Goal: Task Accomplishment & Management: Manage account settings

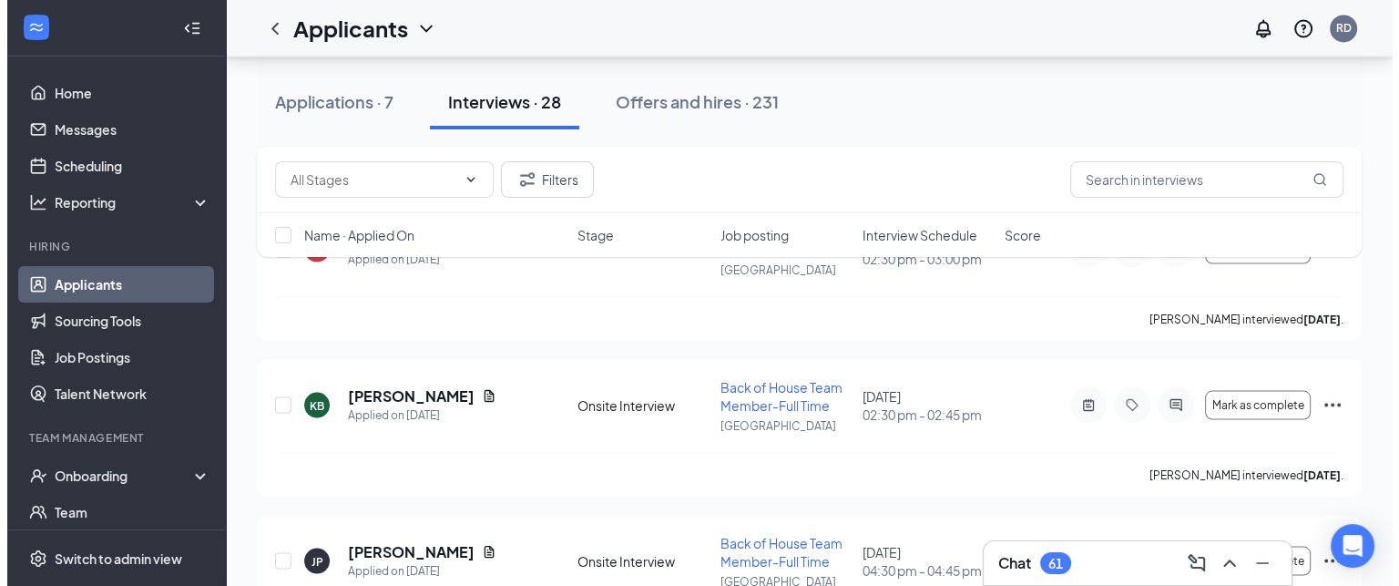
scroll to position [3296, 0]
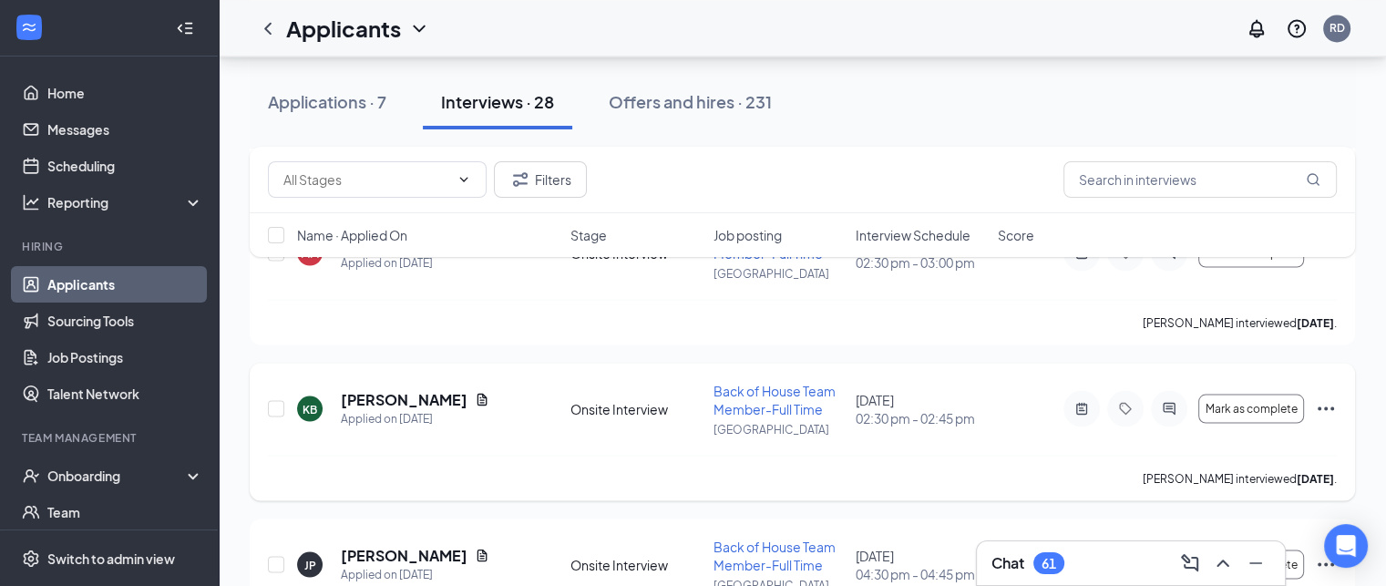
click at [1079, 411] on div at bounding box center [1081, 408] width 36 height 36
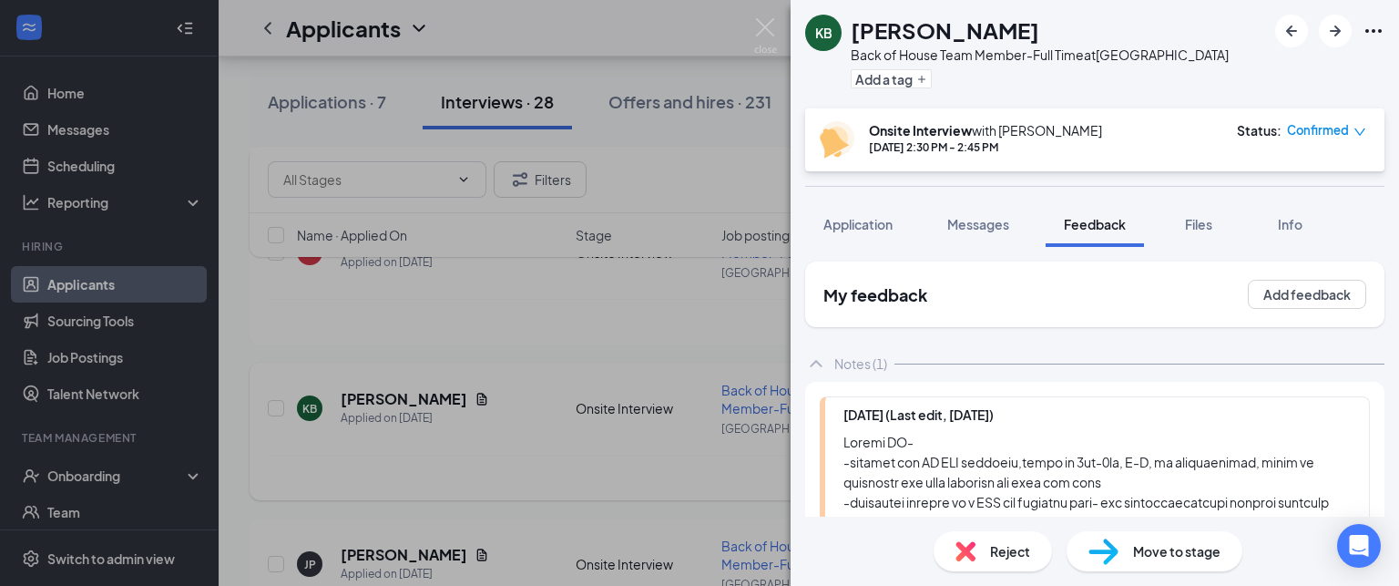
scroll to position [587, 0]
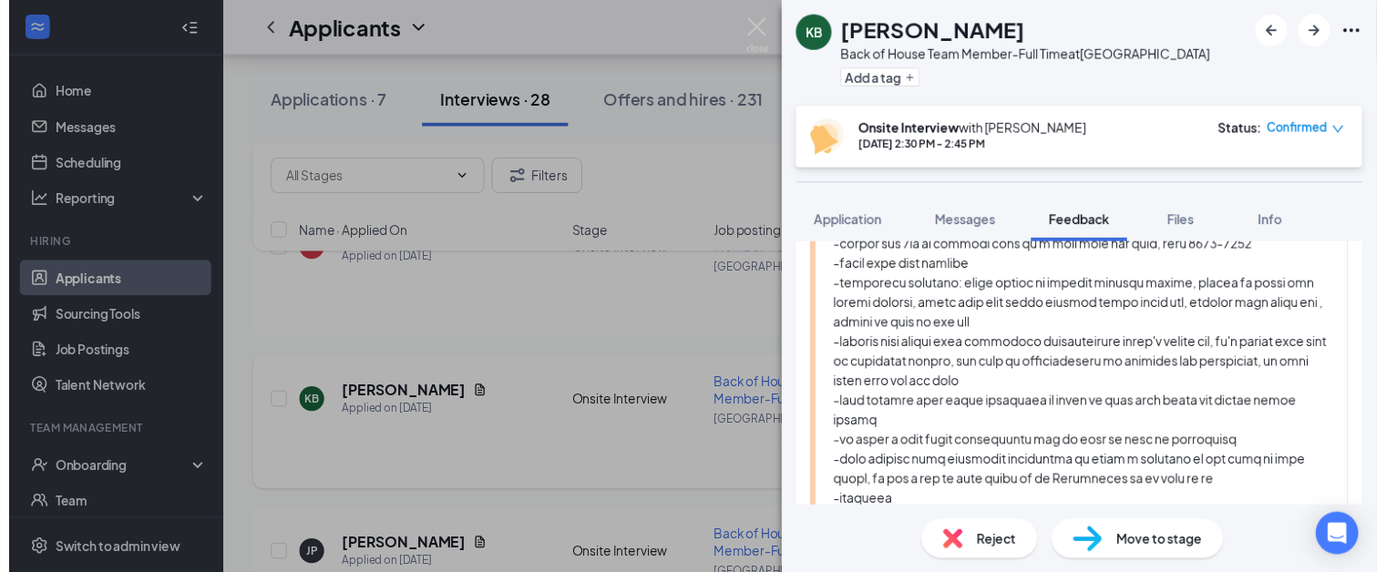
scroll to position [423, 0]
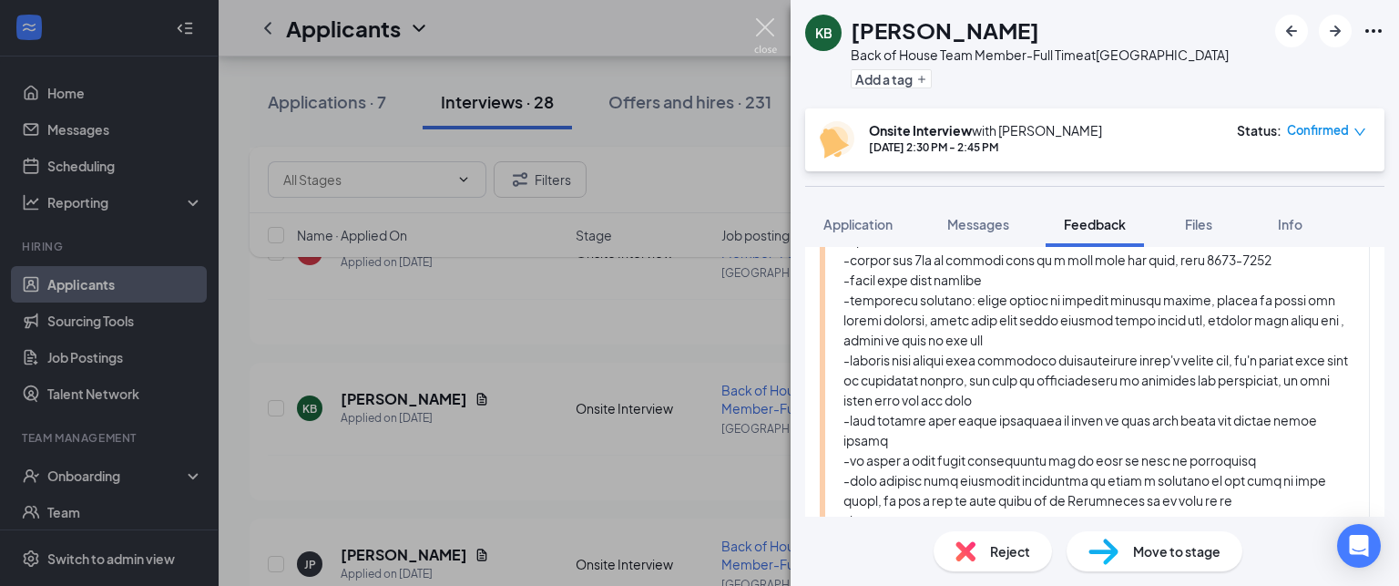
click at [763, 24] on img at bounding box center [765, 36] width 23 height 36
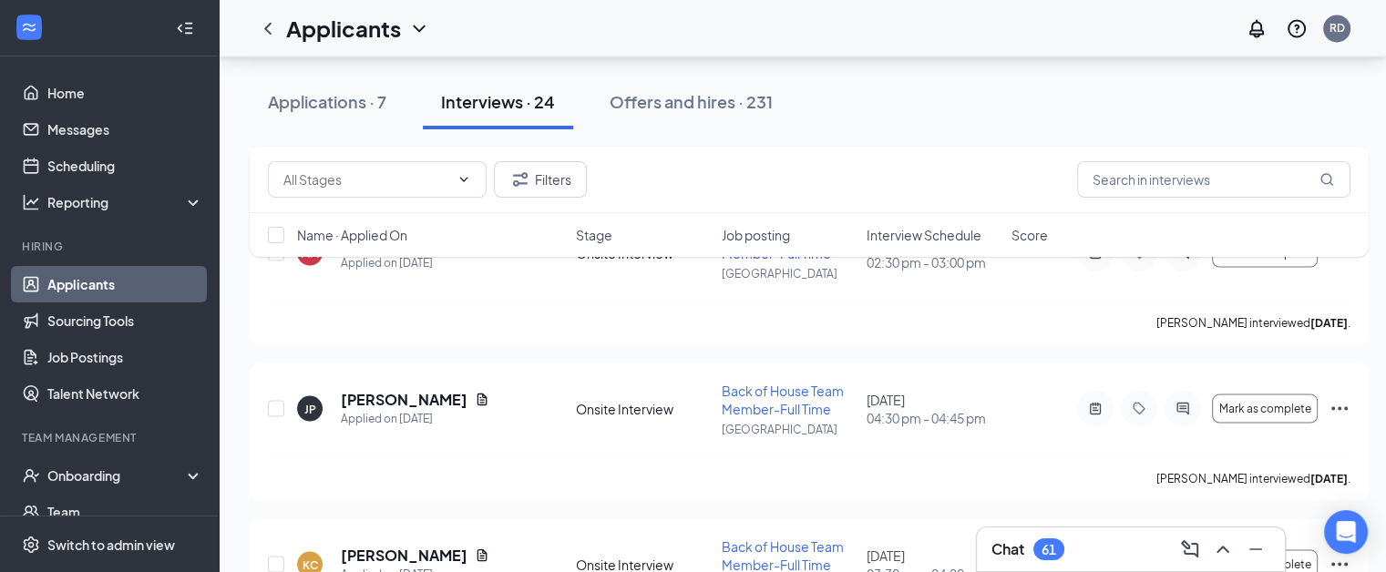
click at [1011, 541] on h3 "Chat" at bounding box center [1007, 549] width 33 height 20
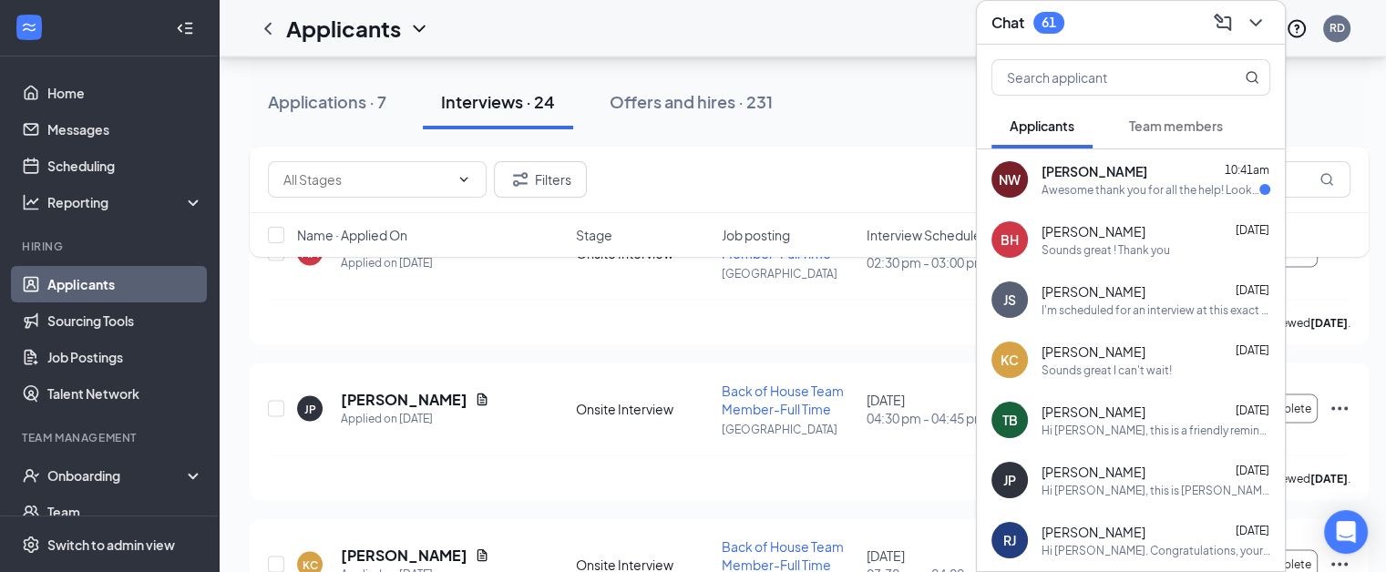
click at [995, 13] on h3 "Chat" at bounding box center [1007, 23] width 33 height 20
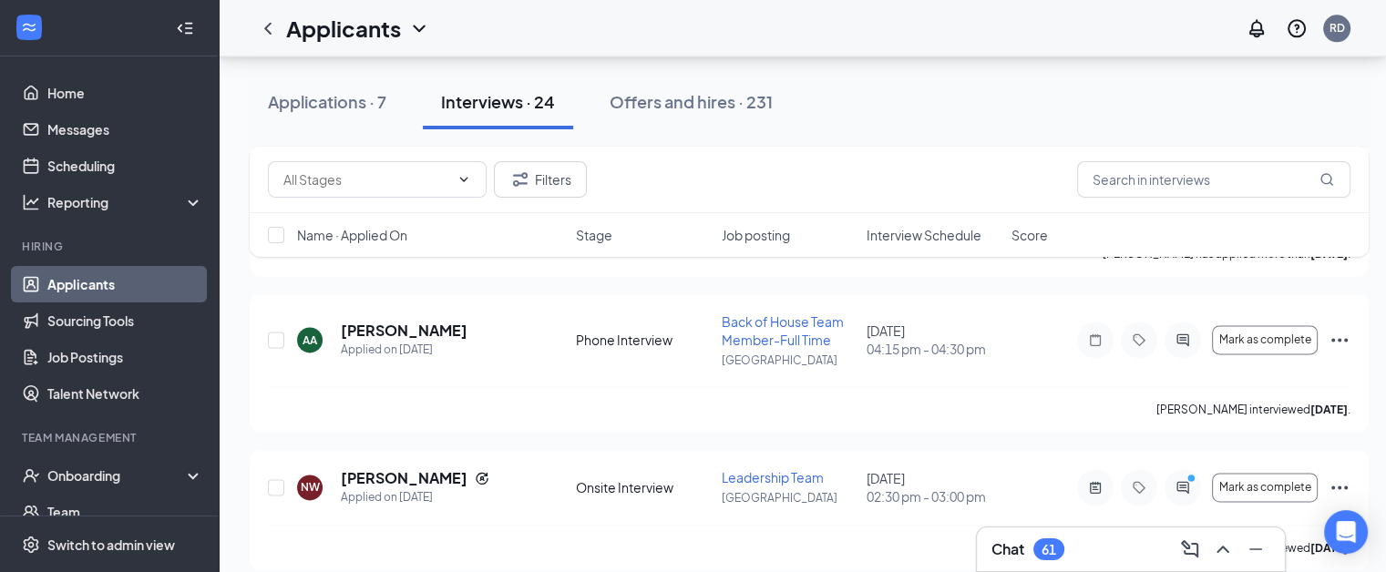
scroll to position [2496, 7]
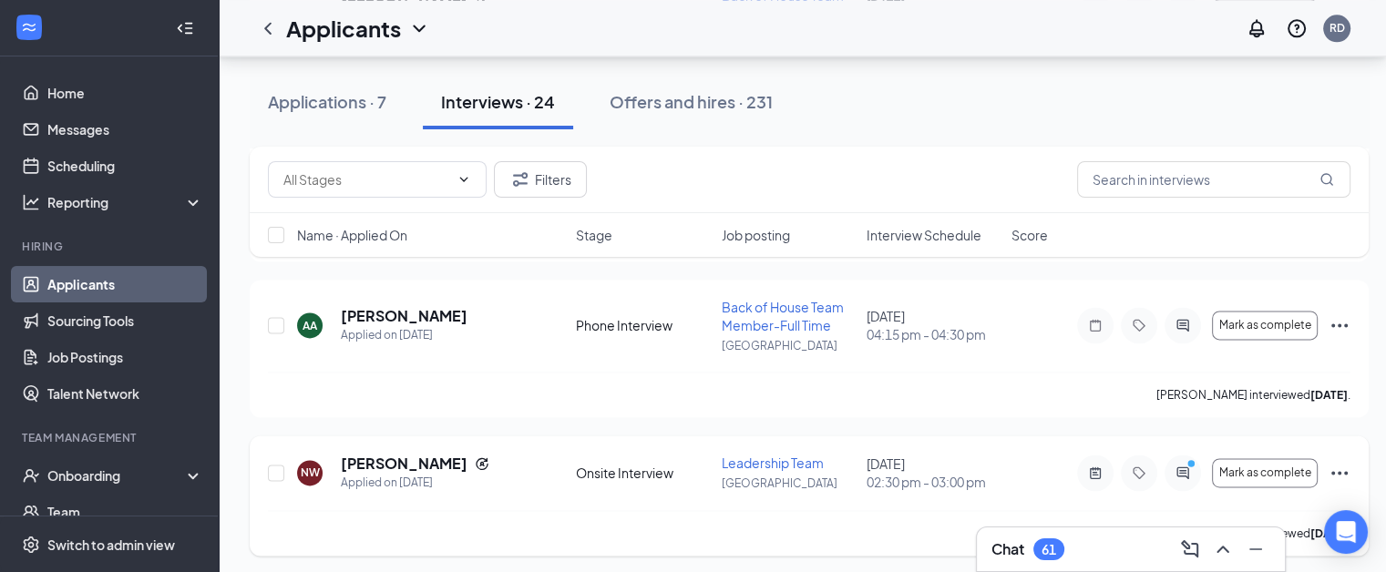
click at [1328, 468] on icon "Ellipses" at bounding box center [1339, 473] width 22 height 22
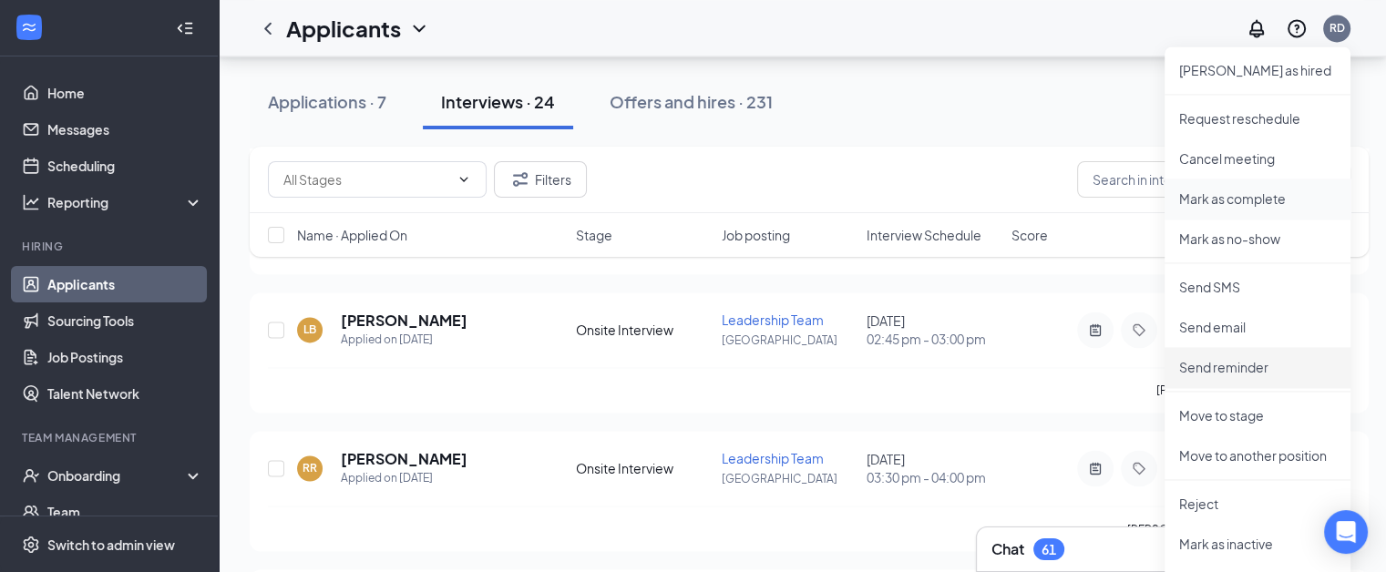
scroll to position [2935, 7]
click at [1199, 453] on p "Move to another position" at bounding box center [1257, 455] width 157 height 18
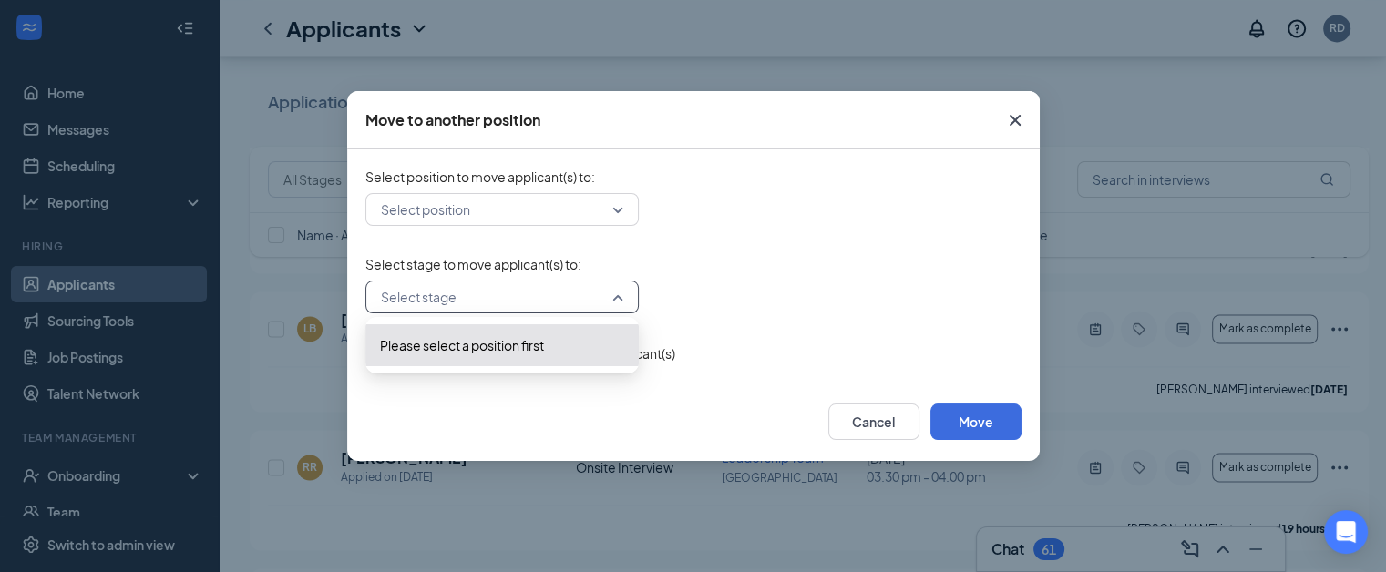
click at [579, 304] on input "search" at bounding box center [495, 297] width 239 height 31
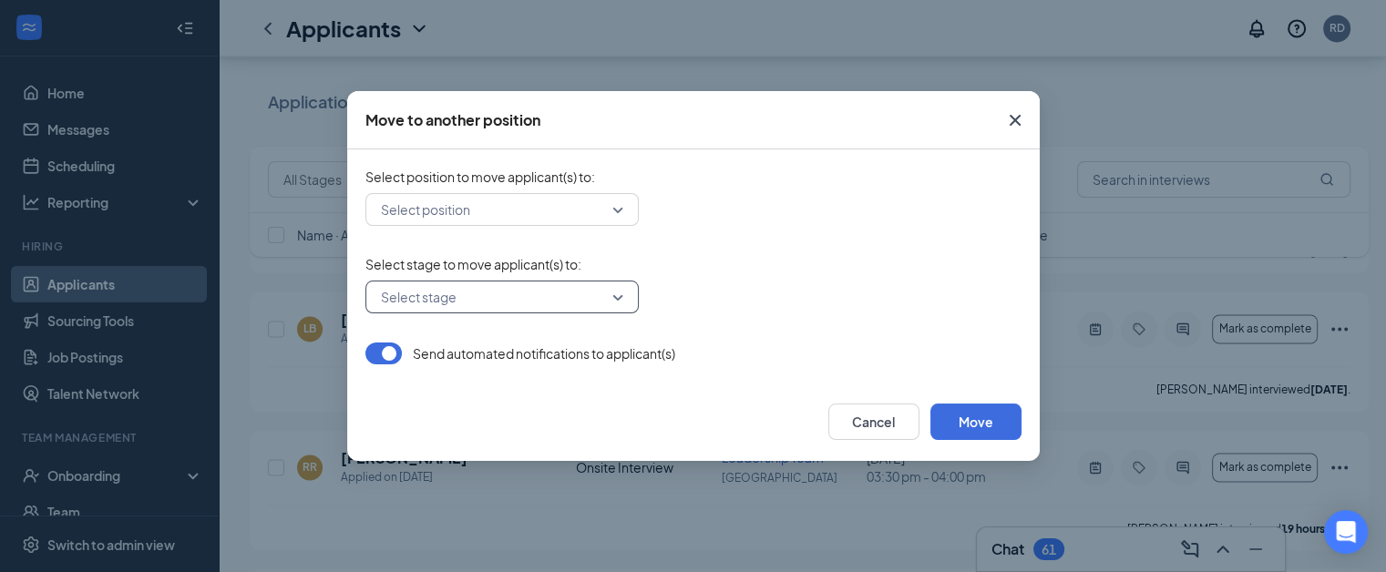
click at [579, 304] on input "search" at bounding box center [495, 297] width 239 height 31
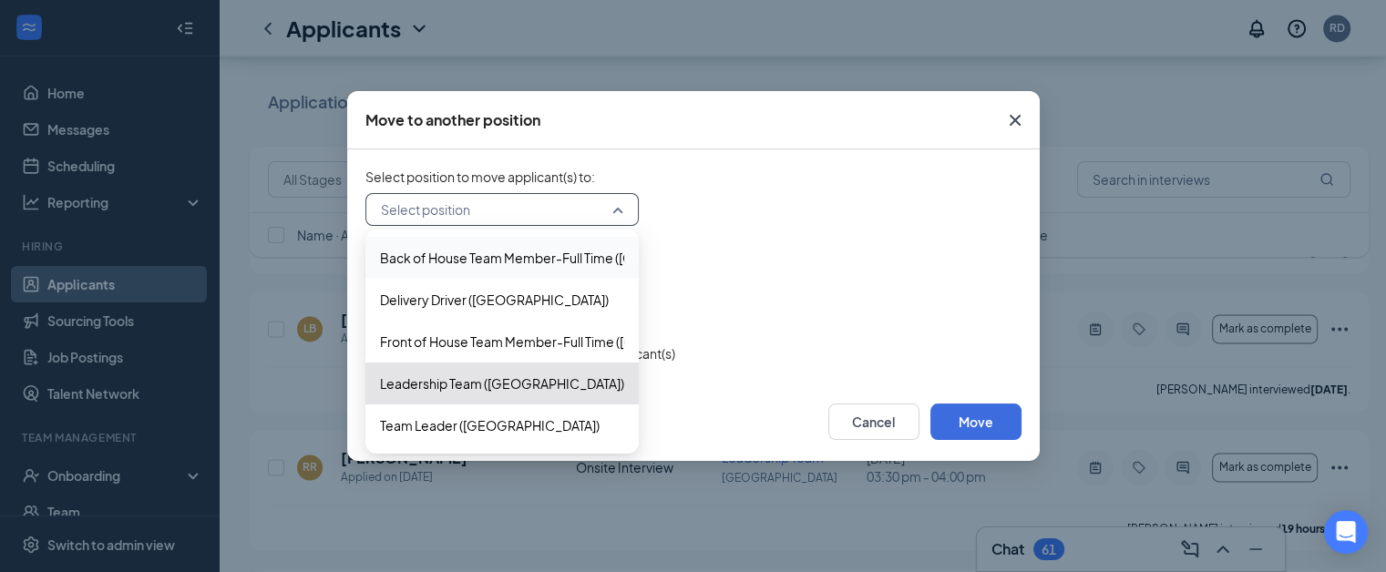
click at [488, 208] on input "search" at bounding box center [495, 209] width 239 height 31
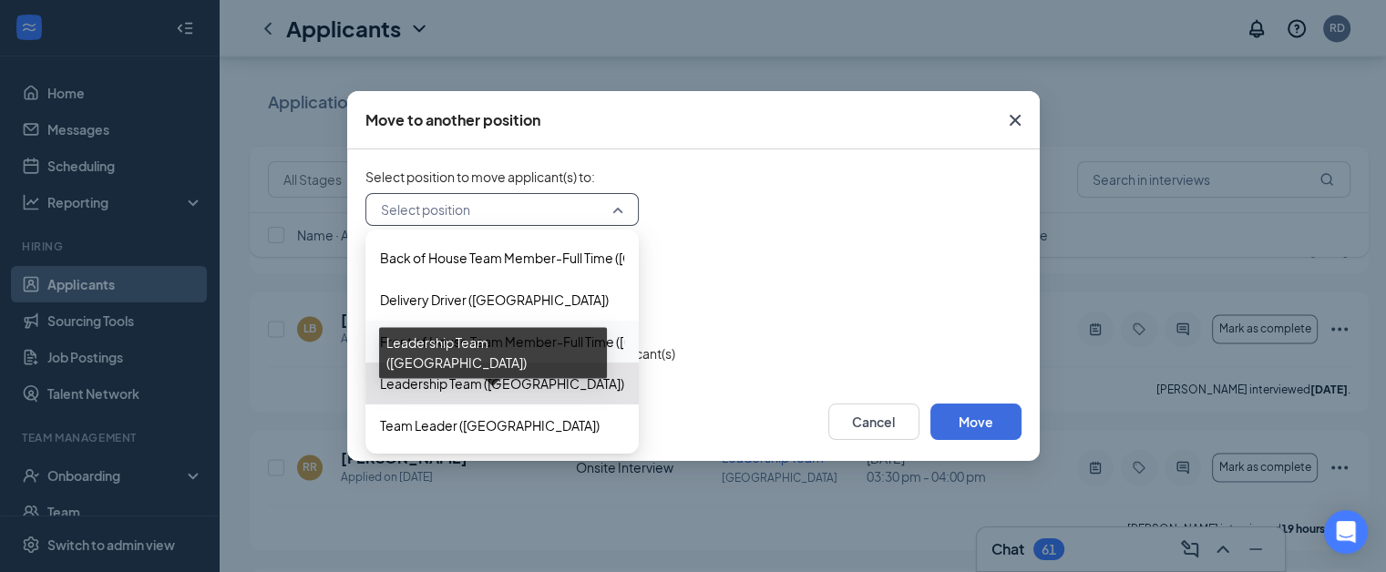
click at [503, 378] on span "Leadership Team (Waynesville)" at bounding box center [502, 384] width 244 height 20
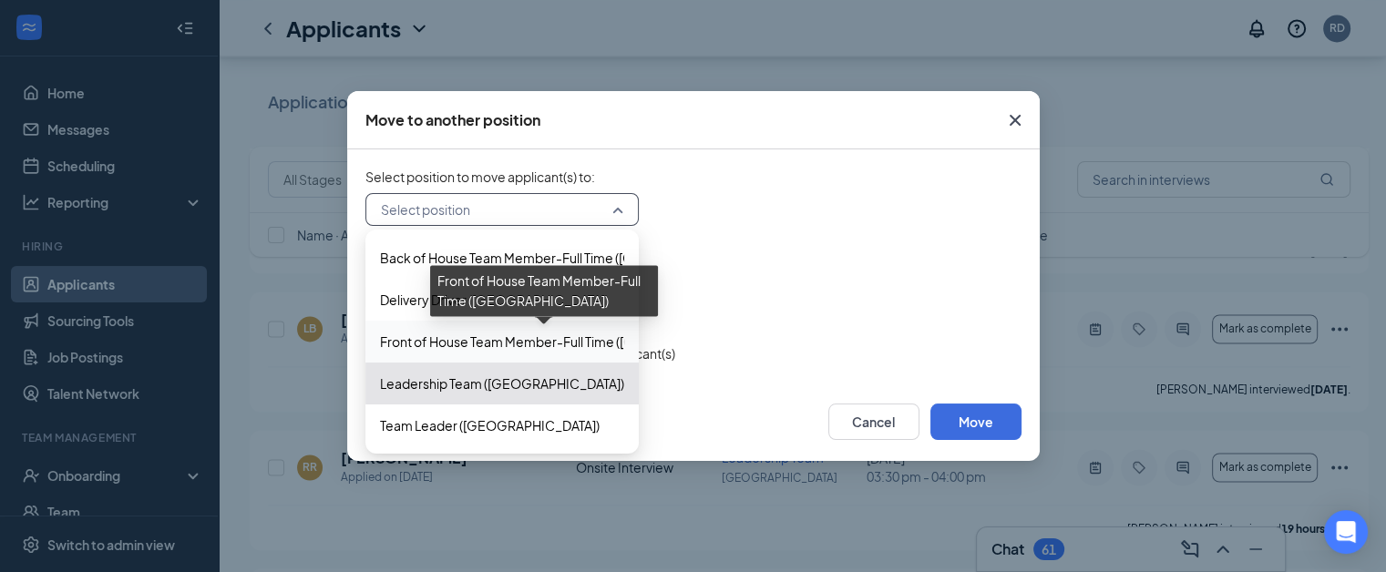
click at [616, 332] on span "Front of House Team Member-Full Time (Waynesville)" at bounding box center [568, 342] width 376 height 20
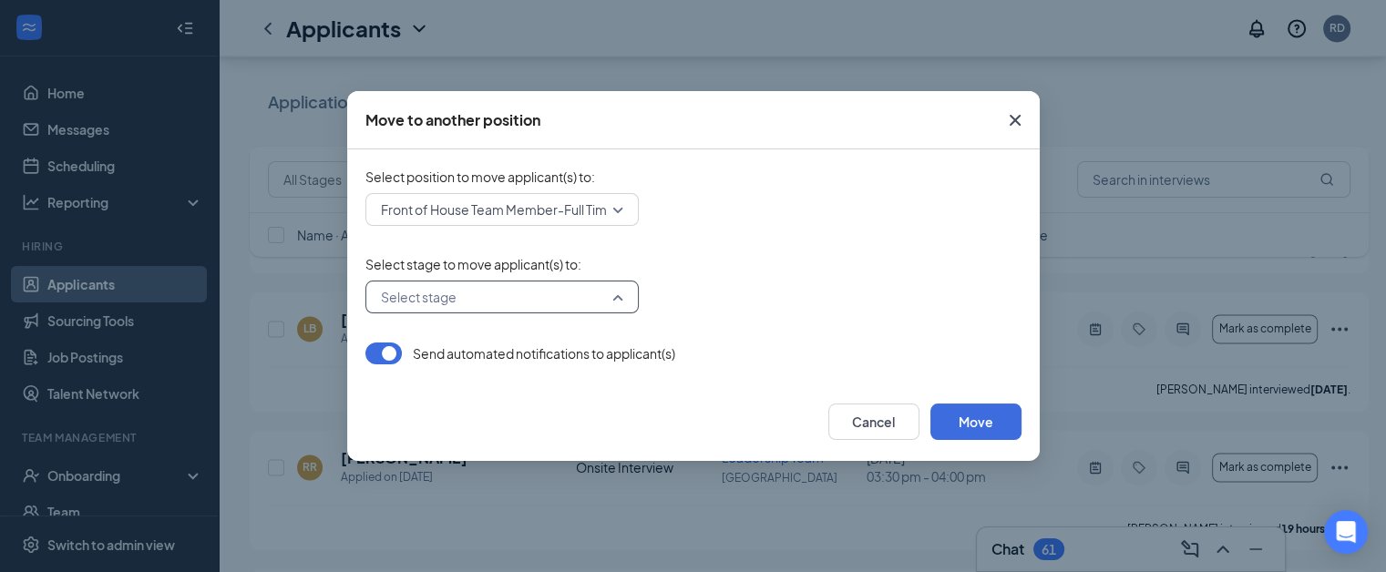
click at [455, 295] on input "search" at bounding box center [495, 297] width 239 height 31
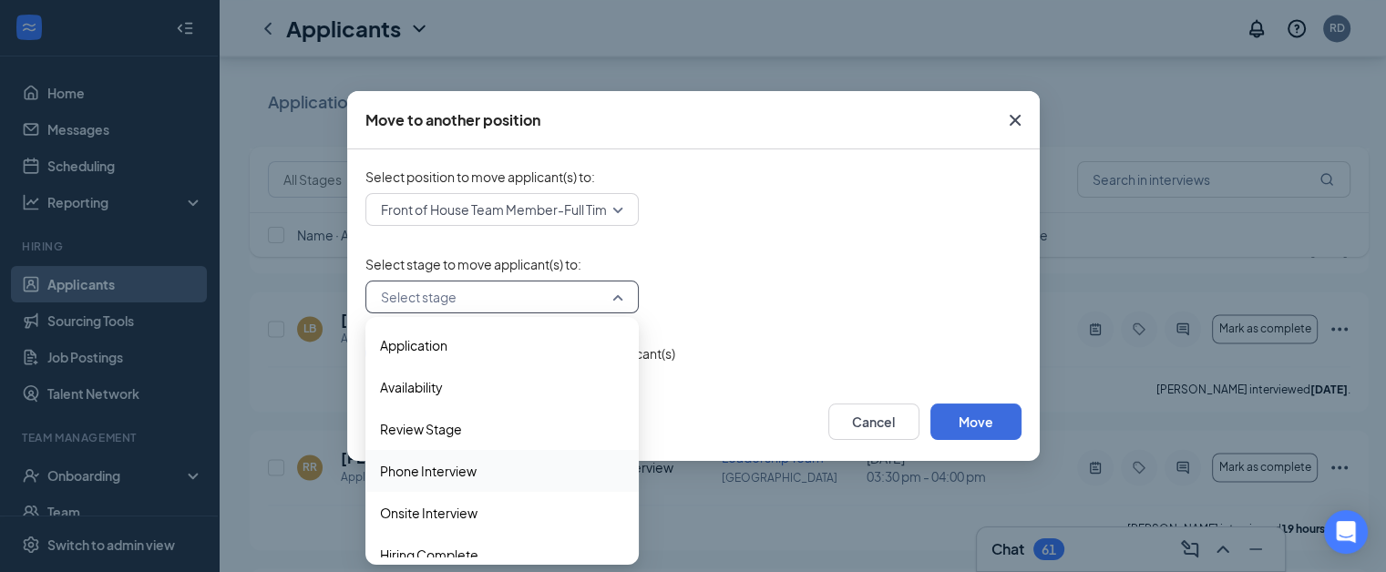
scroll to position [18, 0]
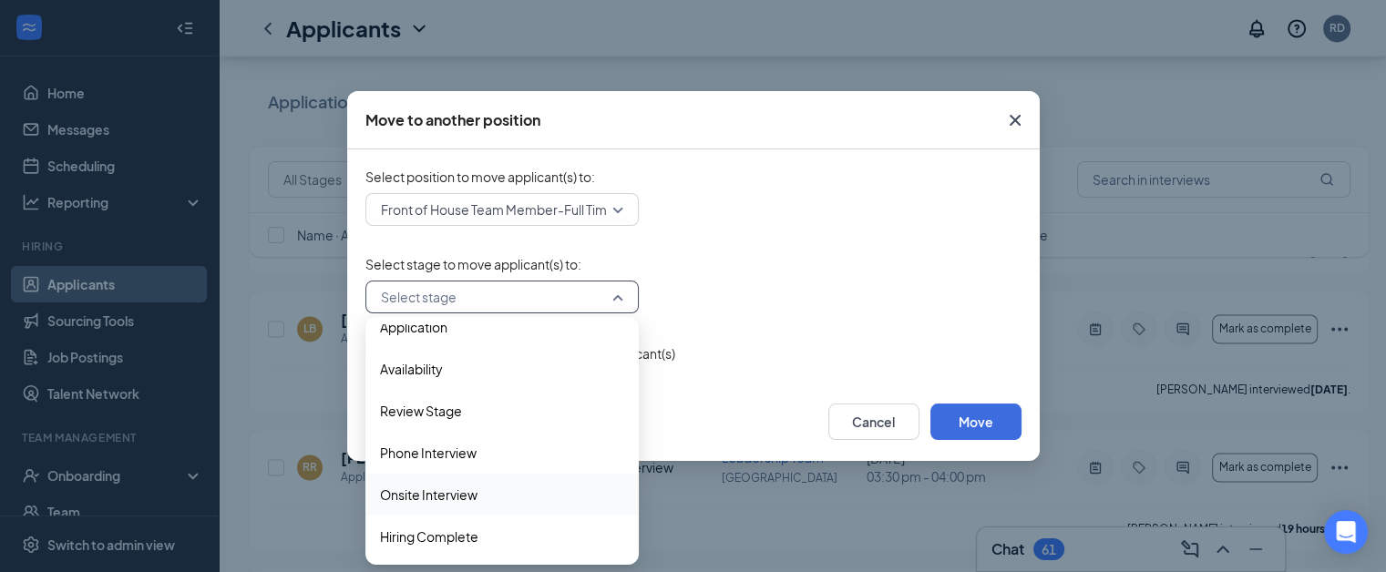
click at [451, 494] on span "Onsite Interview" at bounding box center [428, 495] width 97 height 20
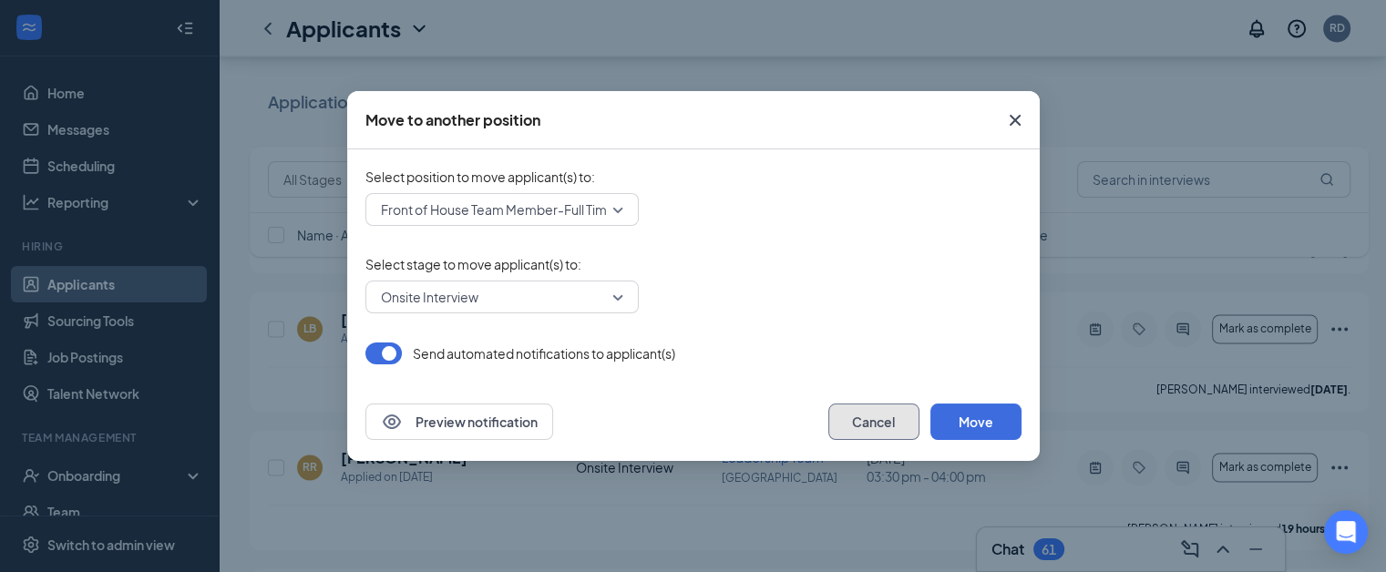
click at [853, 429] on button "Cancel" at bounding box center [873, 422] width 91 height 36
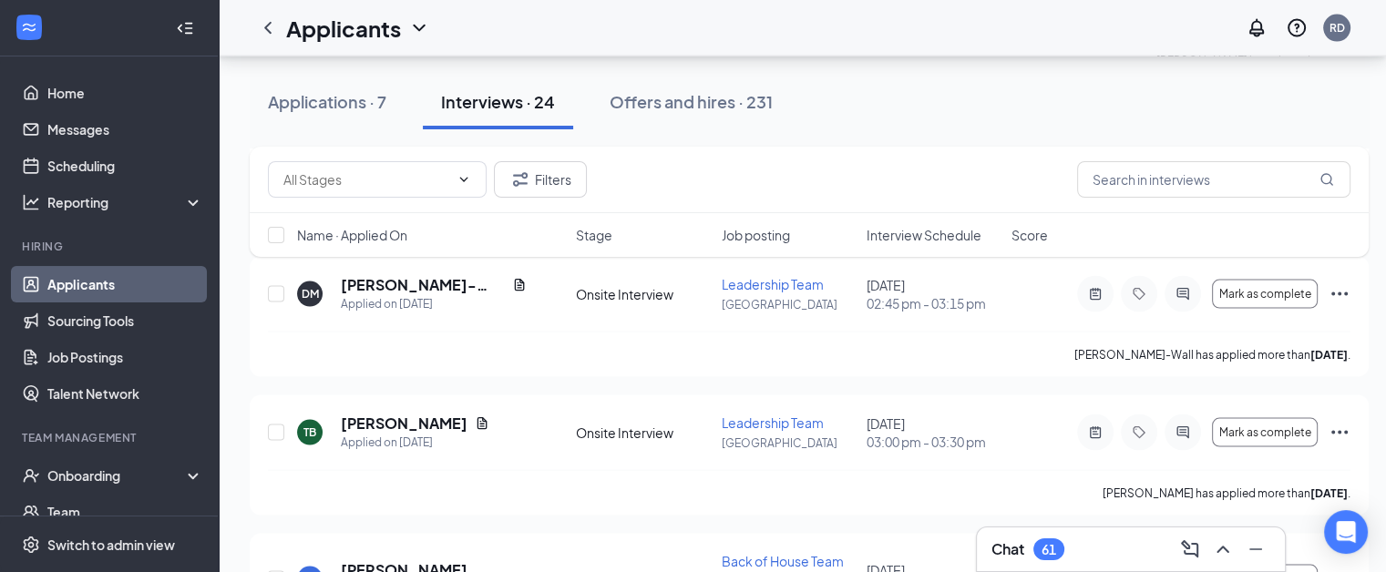
scroll to position [3712, 7]
click at [1096, 427] on icon "ActiveNote" at bounding box center [1095, 434] width 22 height 15
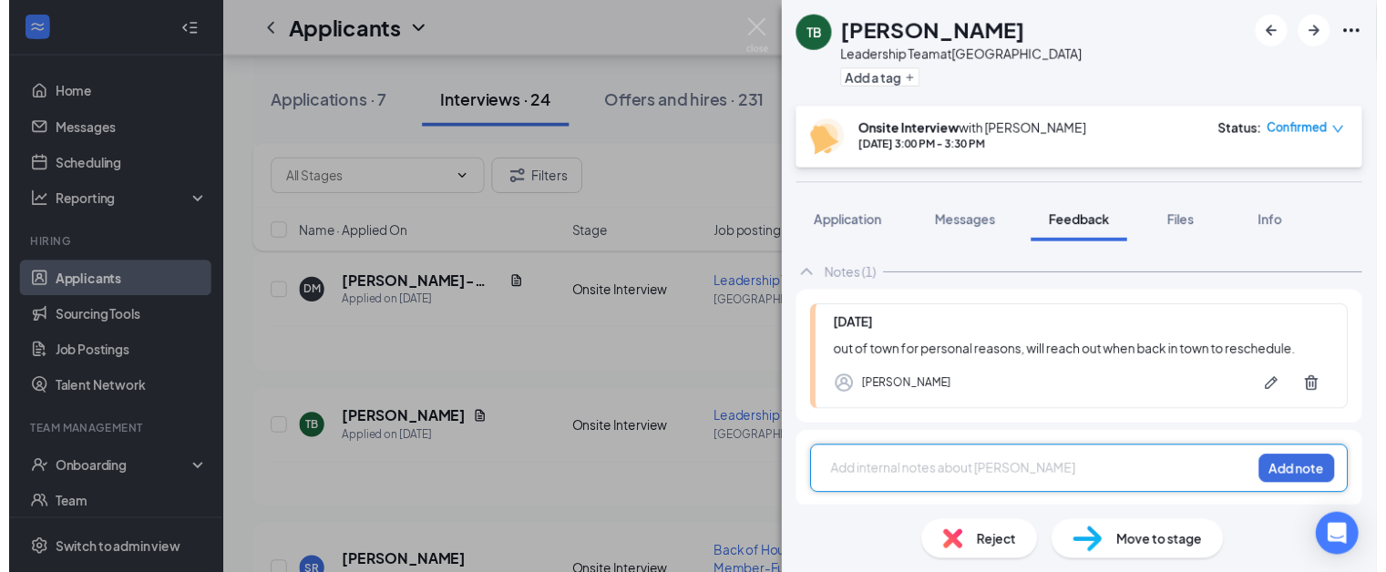
scroll to position [85, 0]
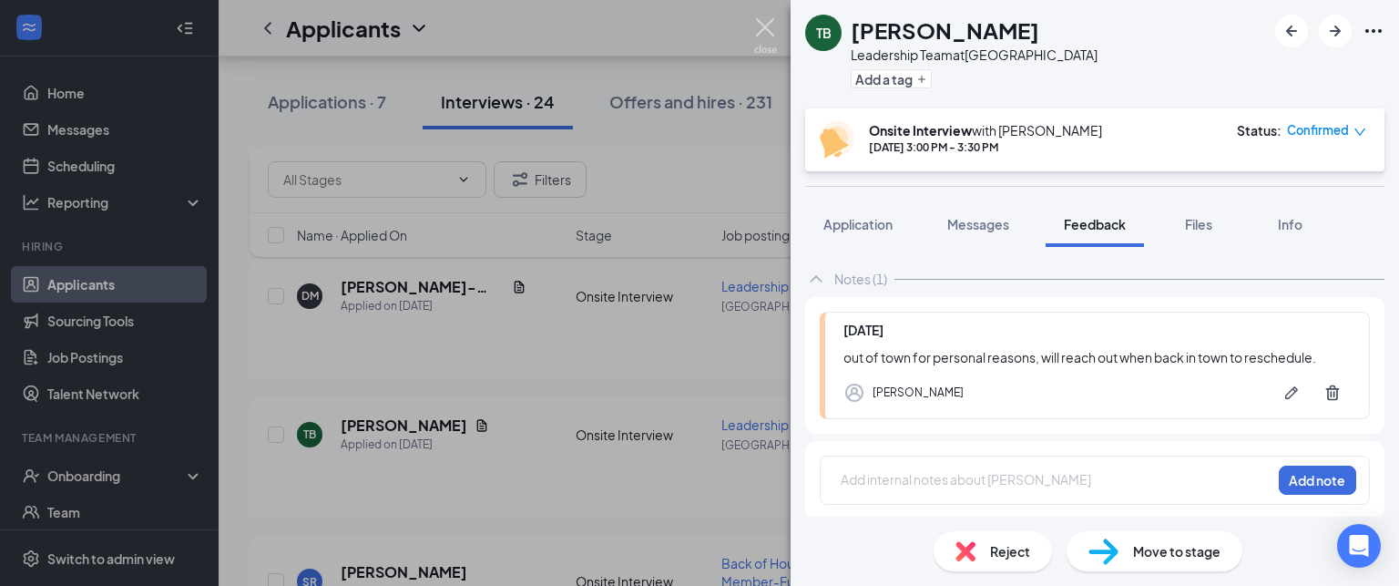
click at [765, 34] on img at bounding box center [765, 36] width 23 height 36
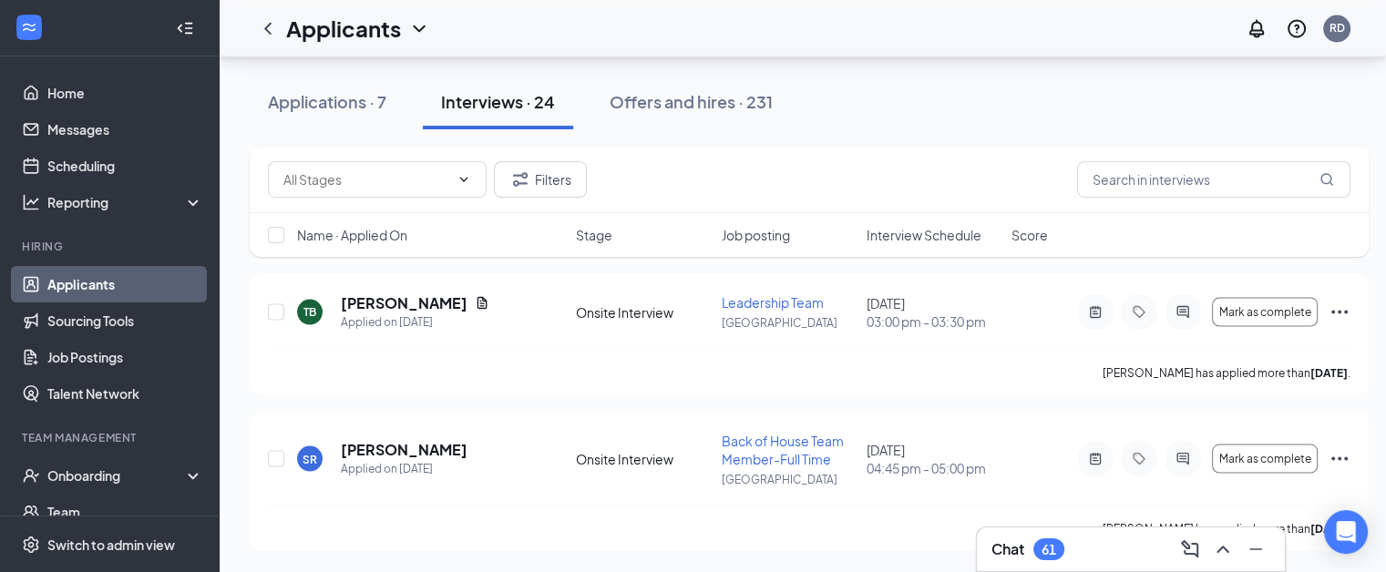
scroll to position [3379, 0]
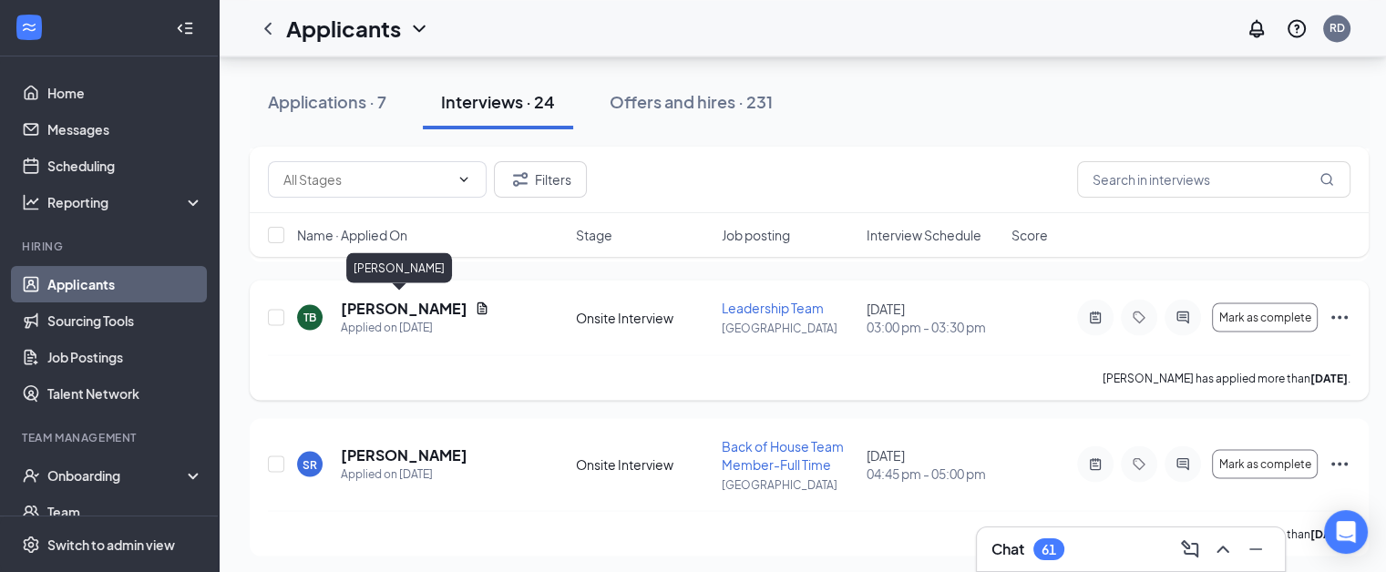
click at [372, 308] on h5 "terry barnes" at bounding box center [404, 308] width 127 height 20
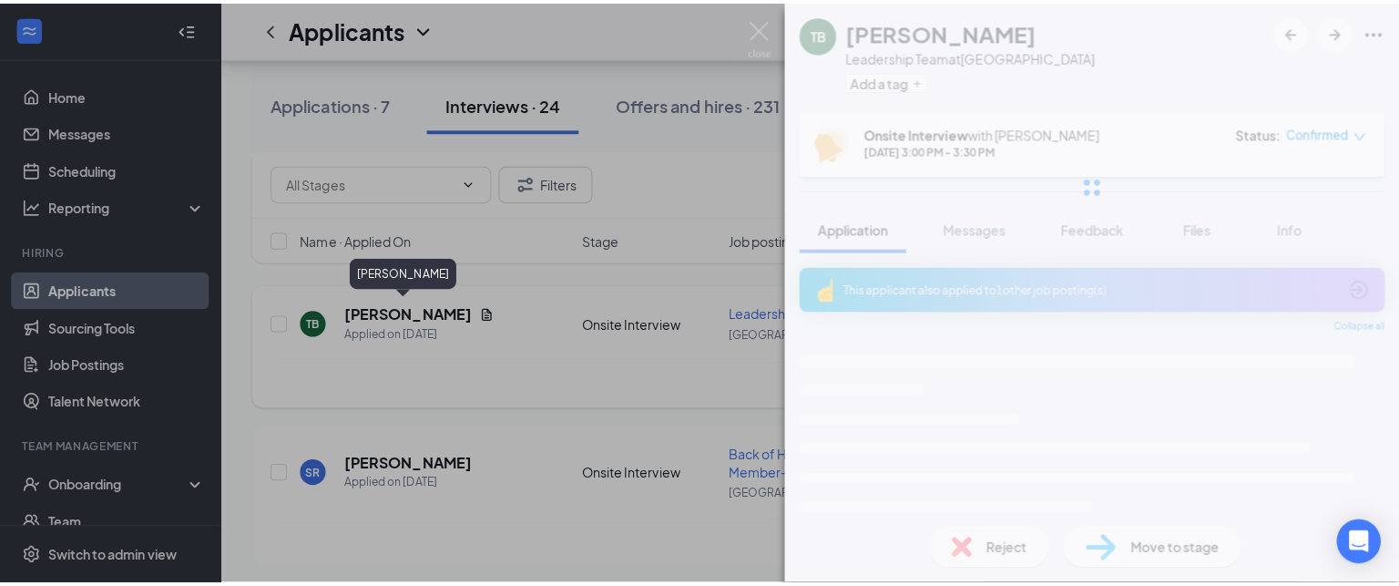
scroll to position [3365, 0]
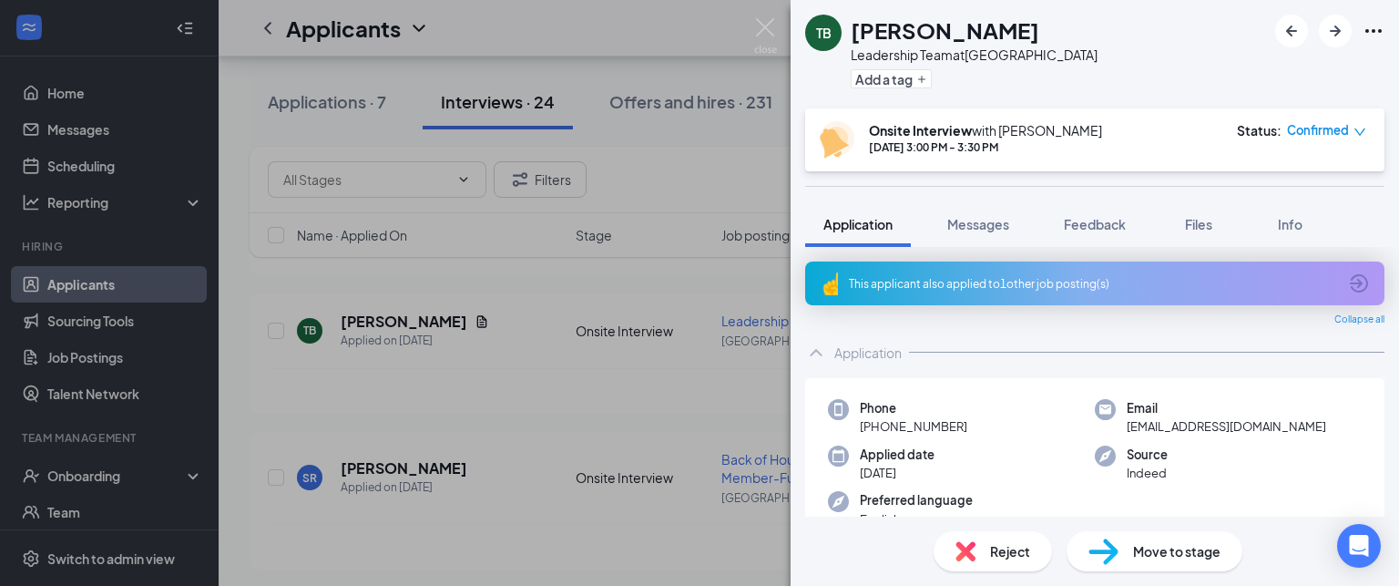
click at [1350, 291] on icon "ArrowCircle" at bounding box center [1359, 283] width 18 height 18
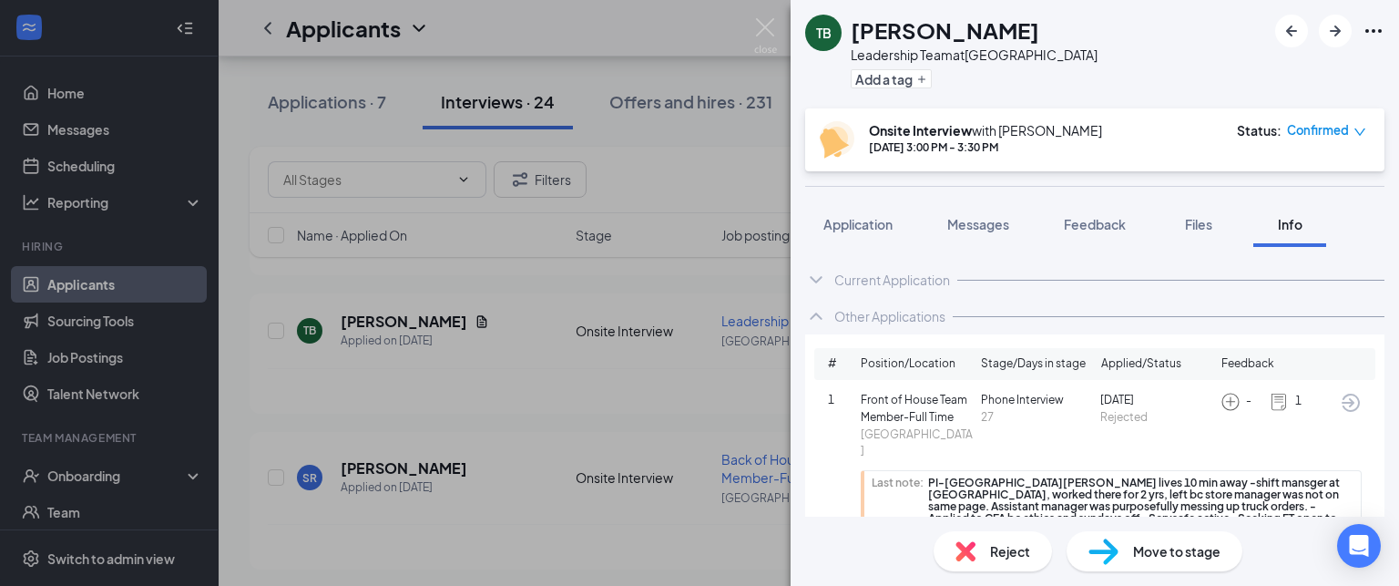
scroll to position [16, 0]
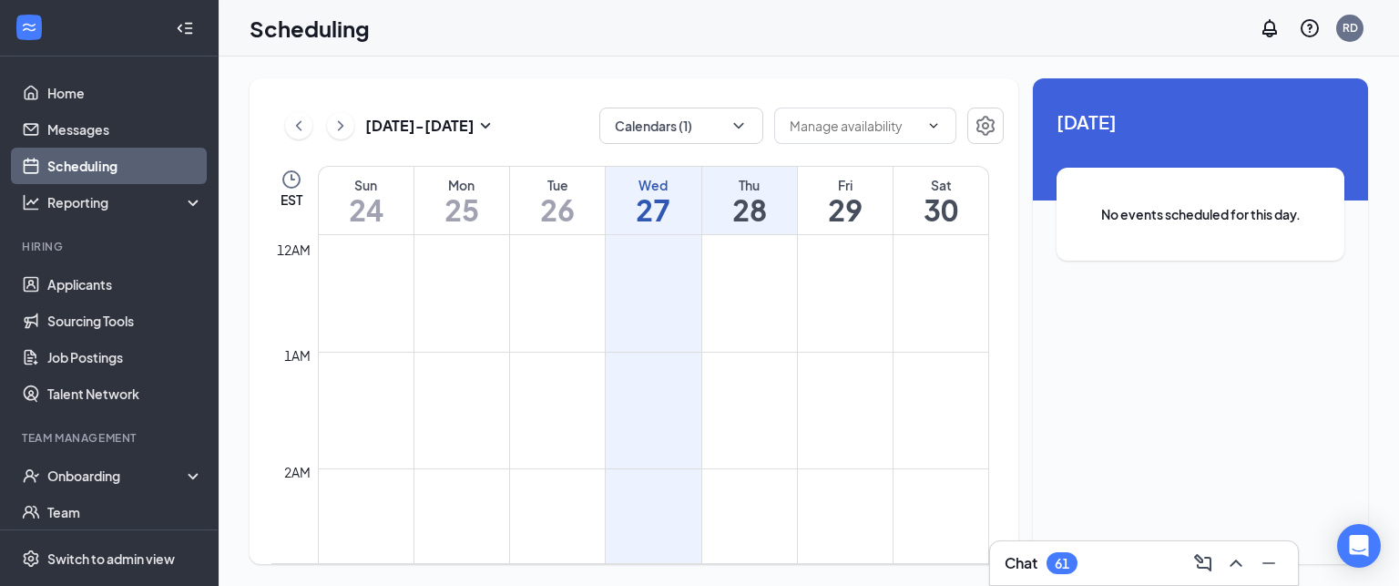
scroll to position [1135, 0]
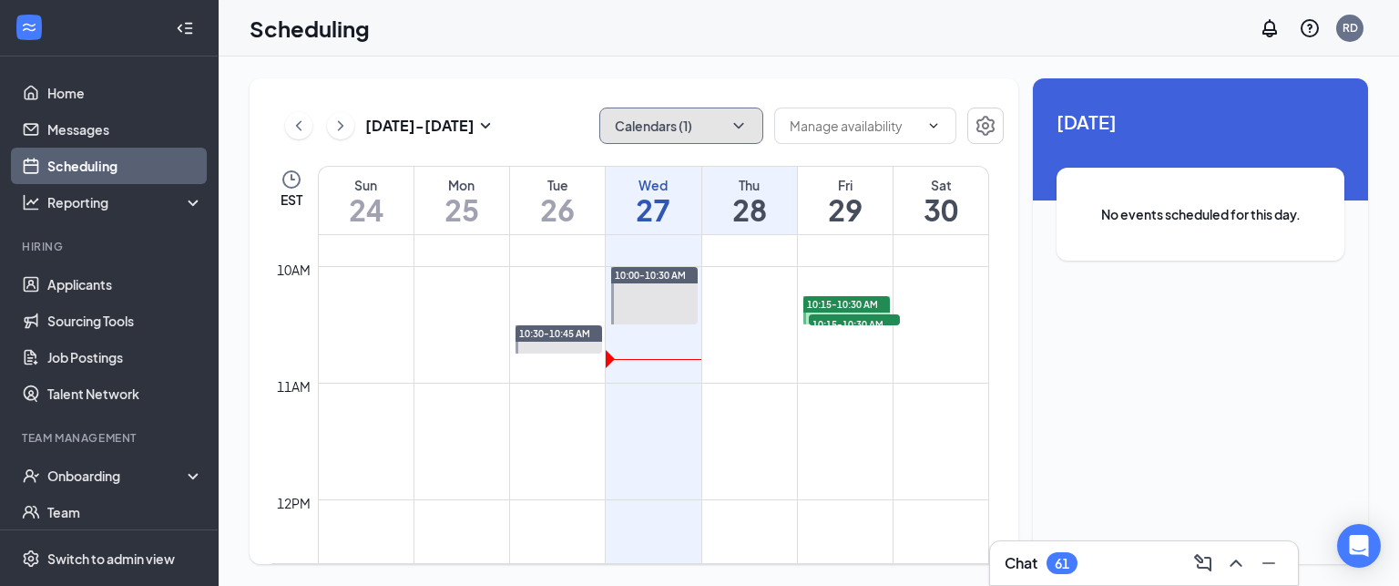
click at [637, 118] on button "Calendars (1)" at bounding box center [681, 126] width 164 height 36
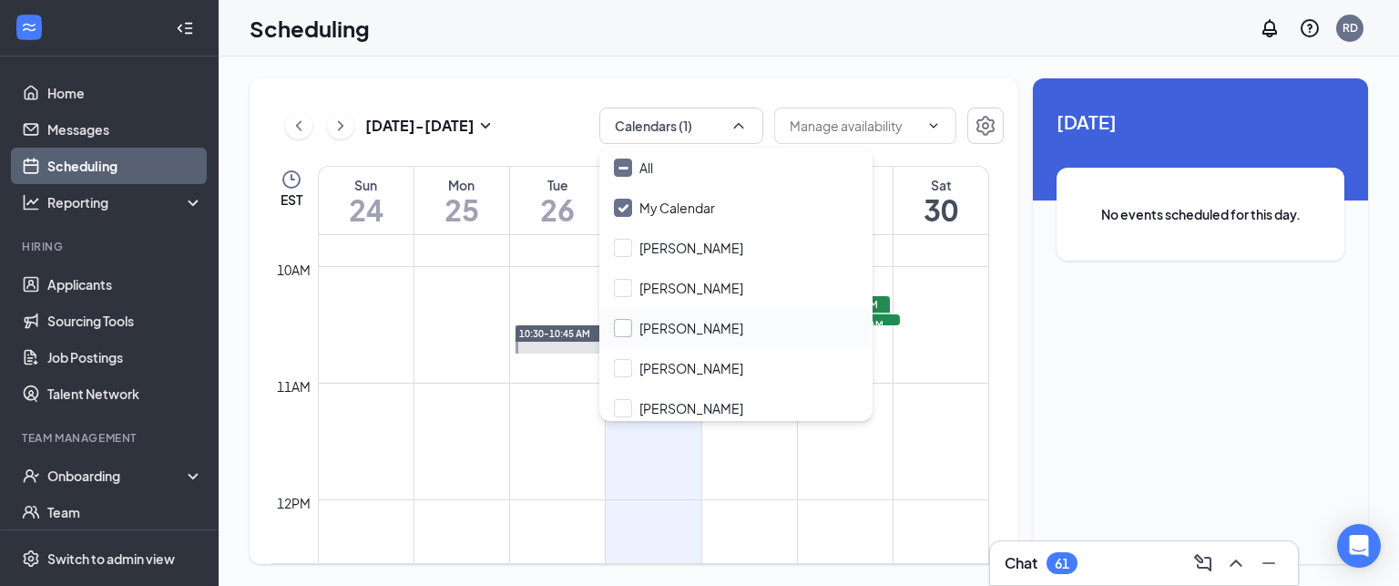
click at [661, 327] on input "[PERSON_NAME]" at bounding box center [678, 328] width 129 height 18
checkbox input "true"
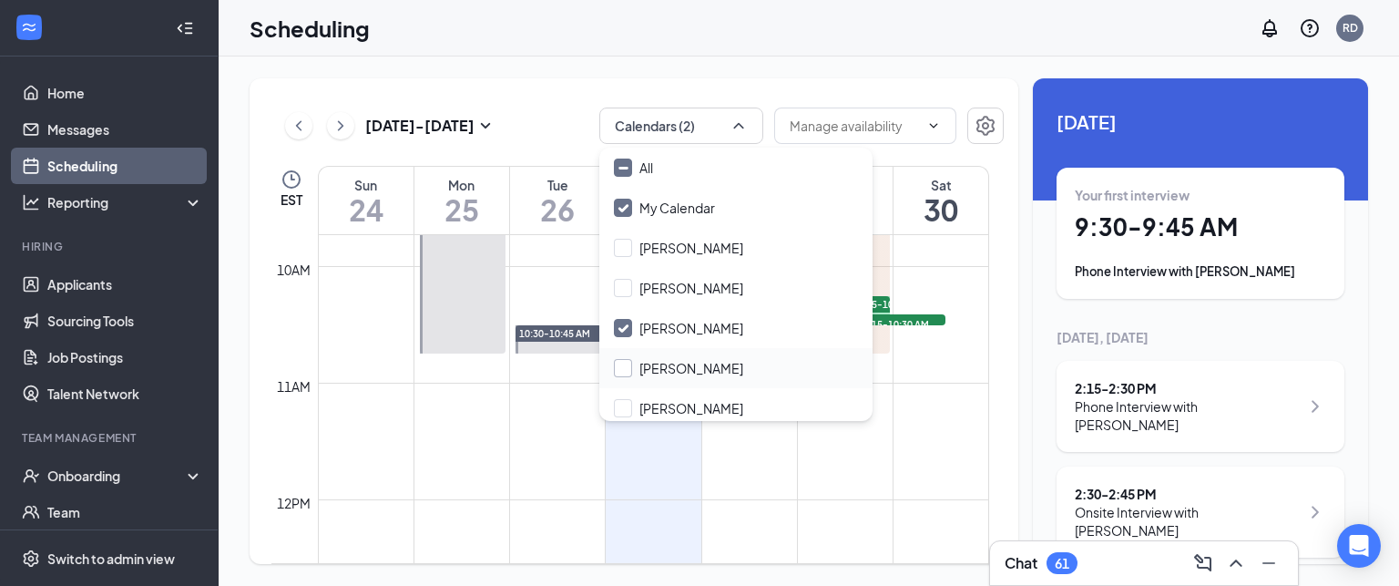
scroll to position [87, 0]
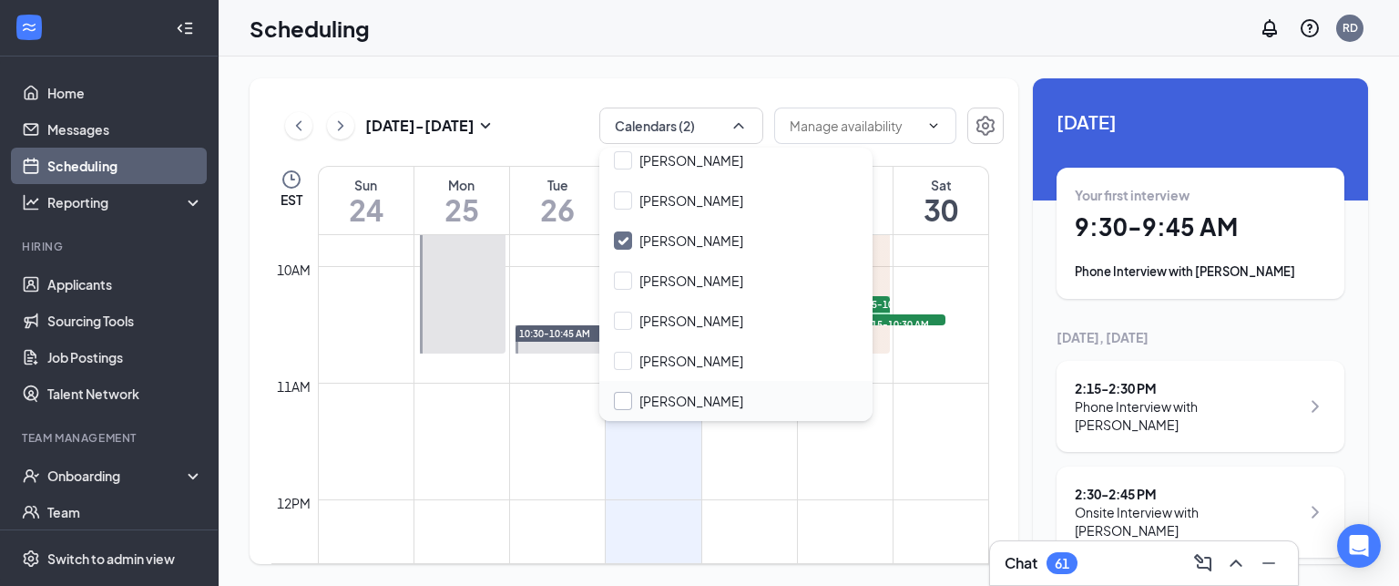
click at [633, 401] on input "[PERSON_NAME]" at bounding box center [678, 401] width 129 height 18
checkbox input "true"
click at [568, 72] on div "[DATE] - [DATE] Calendars (3) EST Sun 24 Mon 25 Tue 26 Wed 27 Thu 28 Fri 29 Sat…" at bounding box center [809, 320] width 1181 height 529
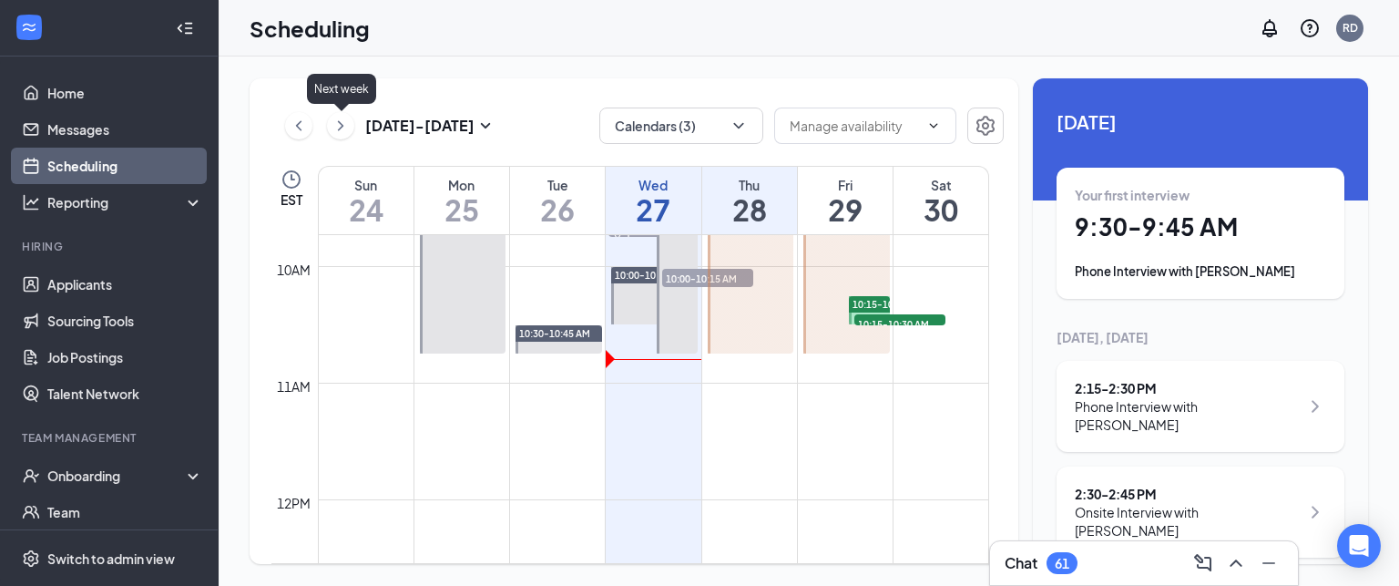
click at [338, 129] on icon "ChevronRight" at bounding box center [340, 125] width 5 height 10
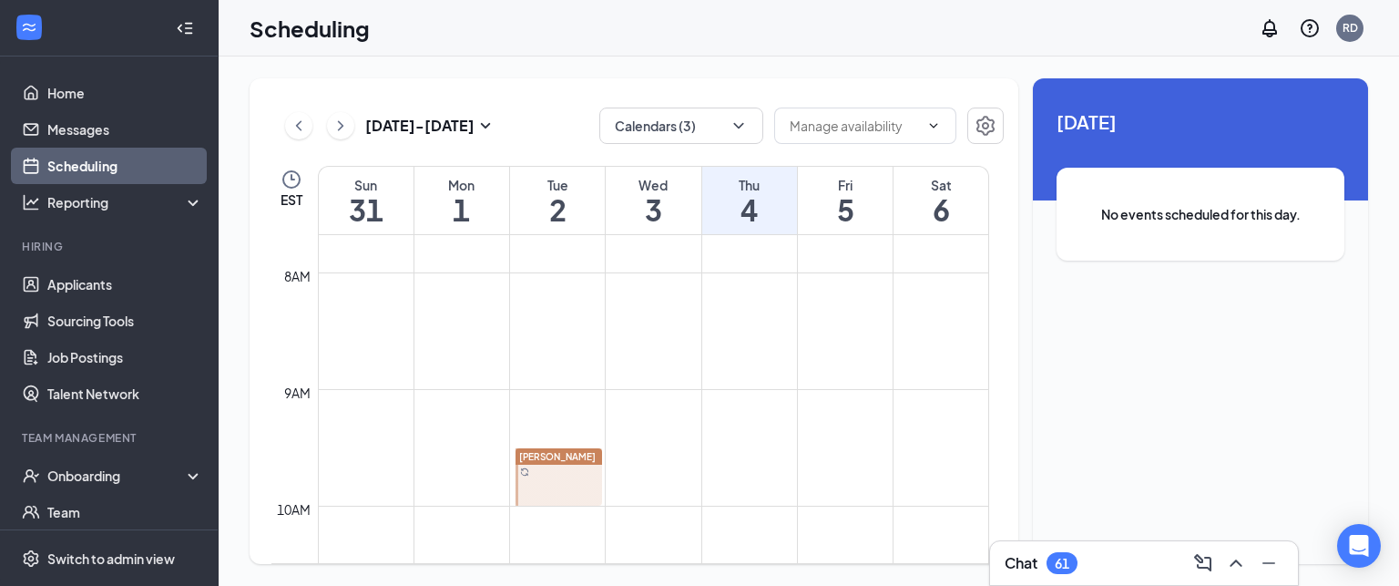
scroll to position [1074, 0]
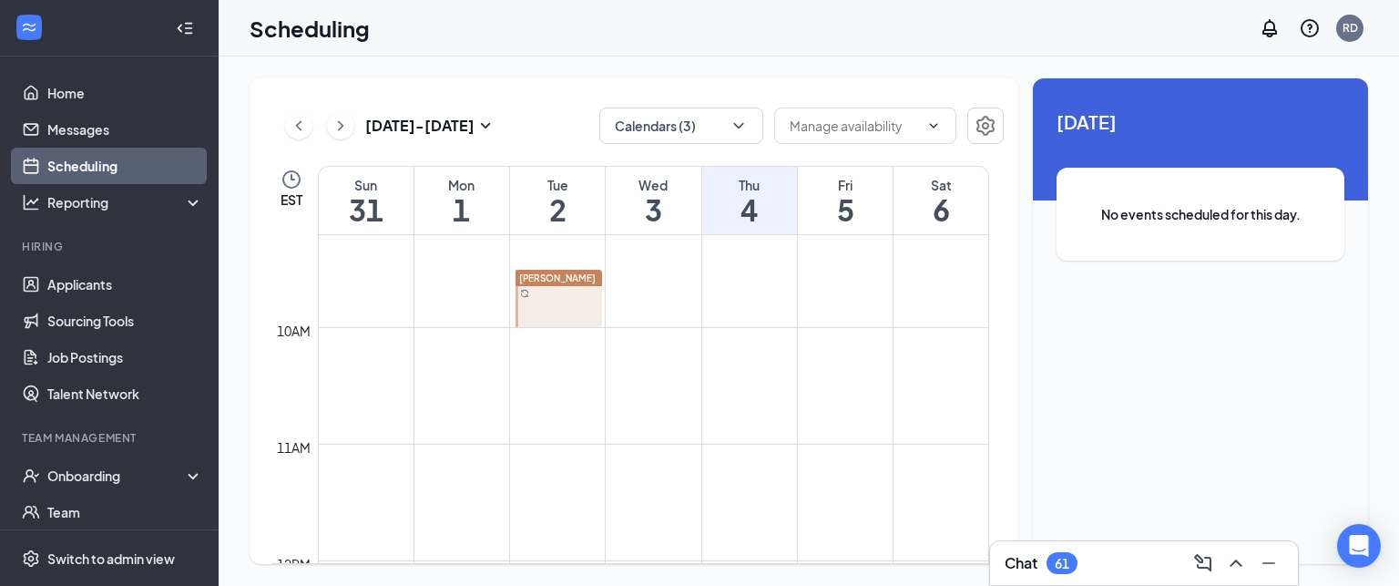
click at [566, 282] on span "[PERSON_NAME]" at bounding box center [557, 277] width 77 height 11
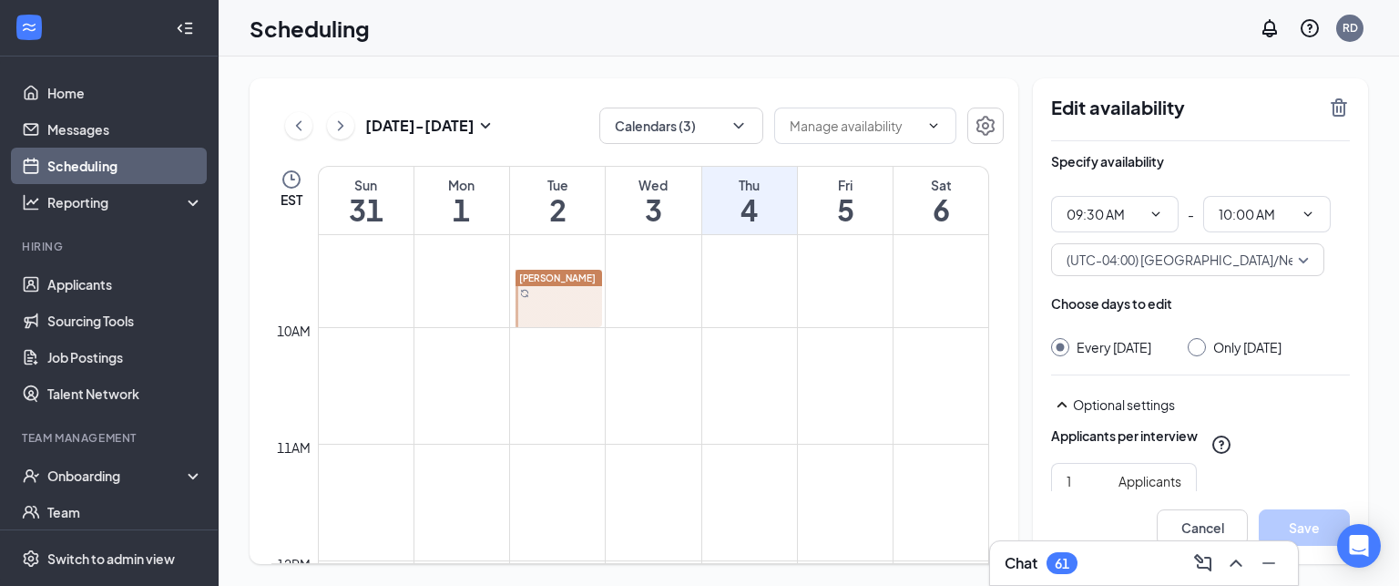
click at [1201, 349] on input "Only [DATE]" at bounding box center [1194, 344] width 13 height 13
radio input "true"
radio input "false"
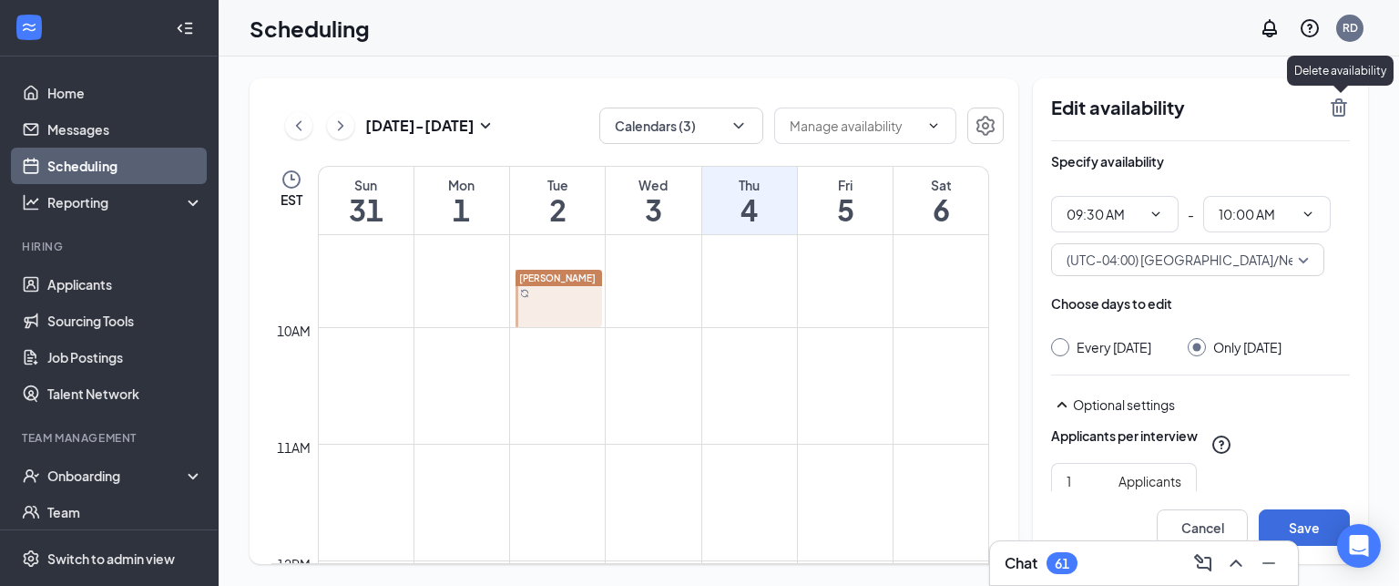
click at [1341, 109] on icon "TrashOutline" at bounding box center [1339, 107] width 16 height 18
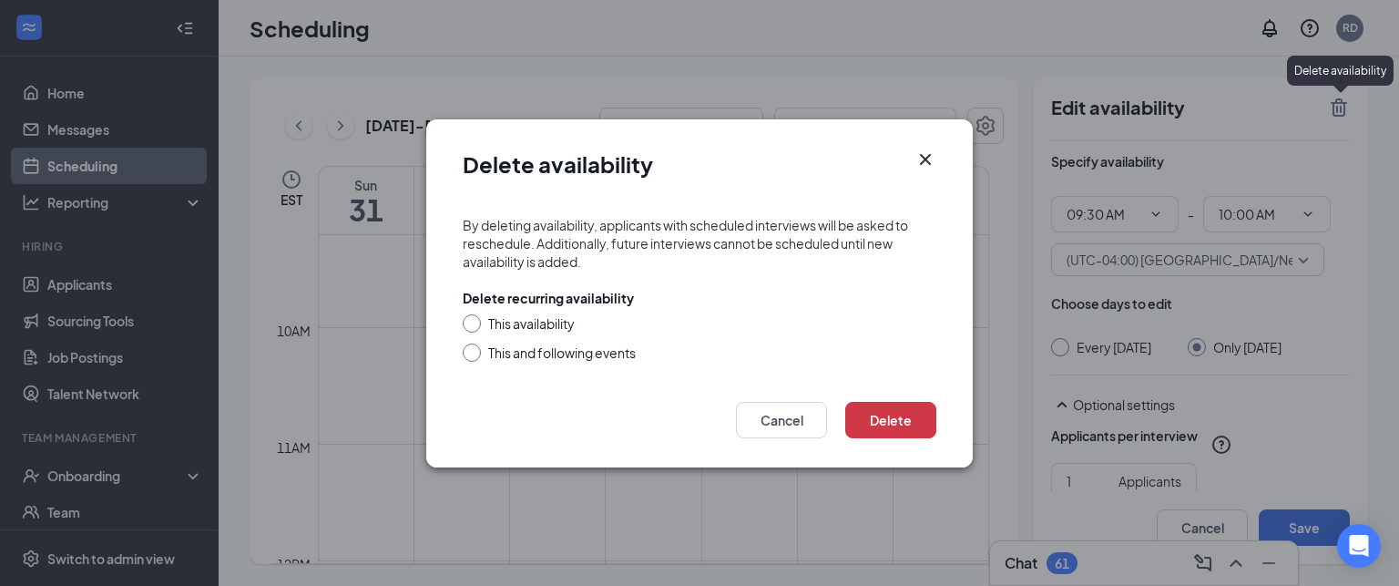
click at [469, 324] on input "This availability" at bounding box center [469, 320] width 13 height 13
radio input "true"
click at [889, 425] on button "Delete" at bounding box center [890, 420] width 91 height 36
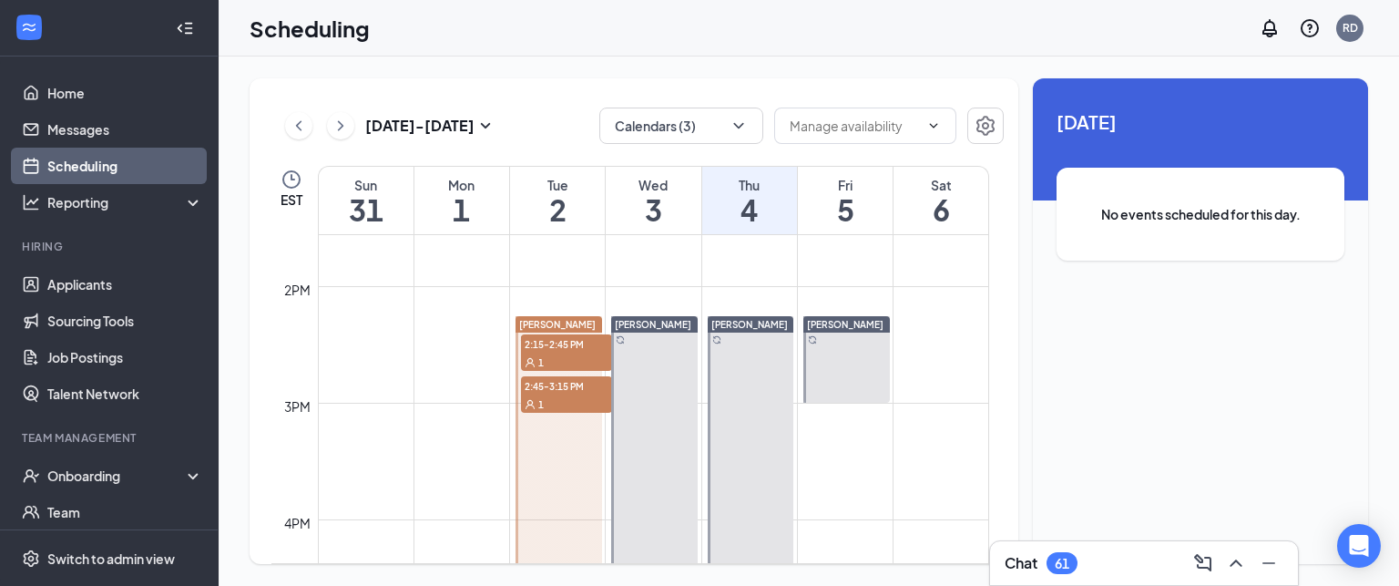
scroll to position [1580, 0]
click at [550, 197] on h1 "2" at bounding box center [557, 209] width 95 height 31
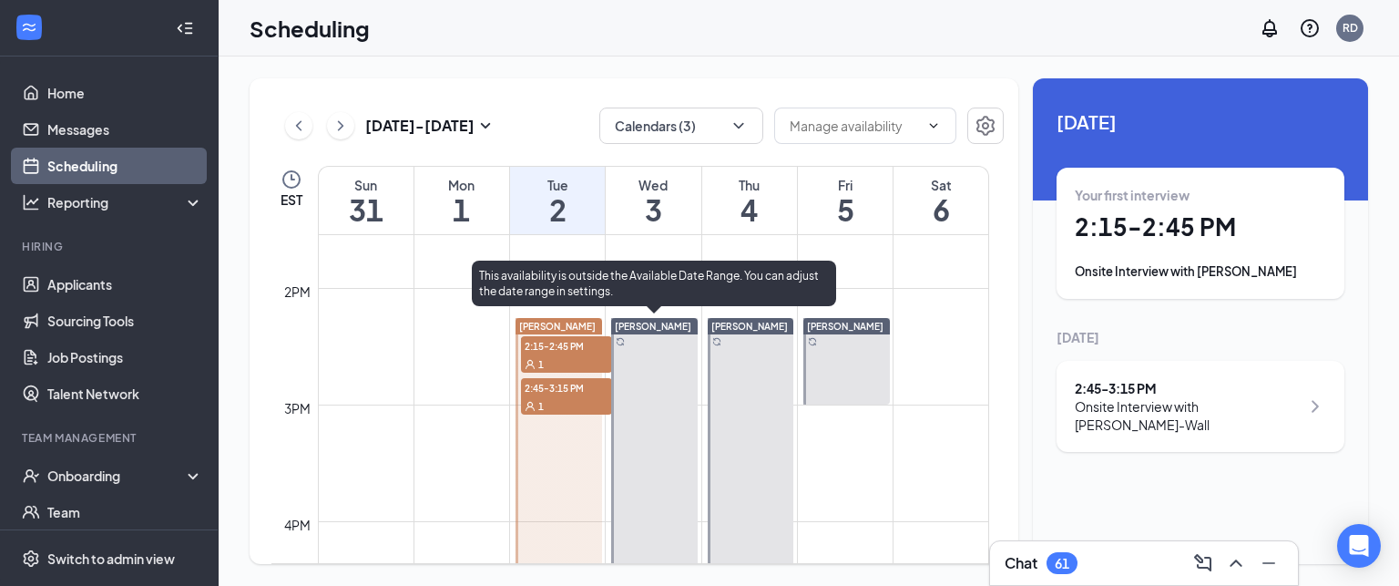
click at [665, 358] on div at bounding box center [654, 448] width 87 height 261
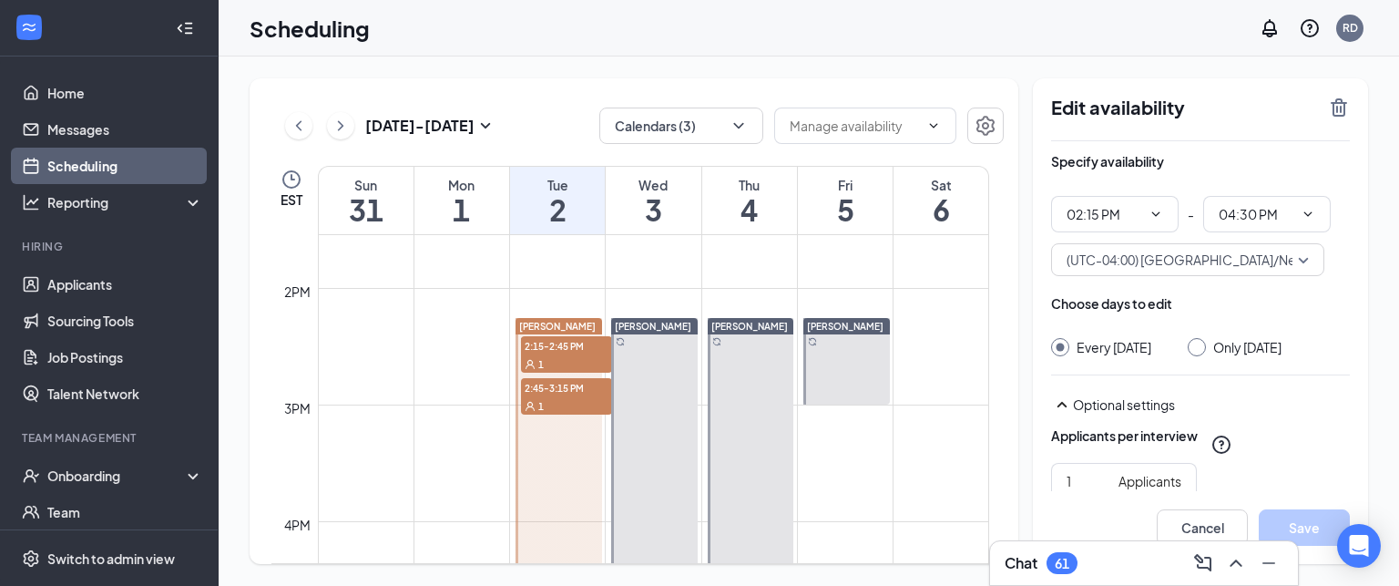
click at [1201, 345] on input "Only Wednesday, Sep 3" at bounding box center [1194, 344] width 13 height 13
radio input "true"
radio input "false"
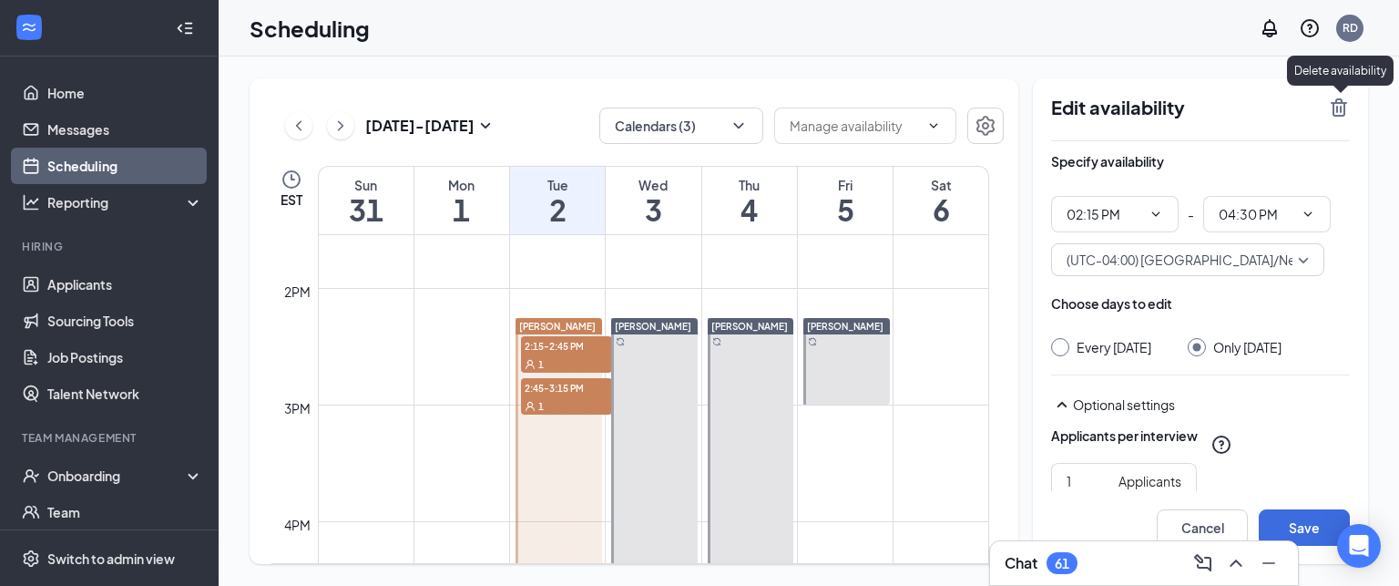
click at [1337, 102] on icon "TrashOutline" at bounding box center [1339, 107] width 16 height 18
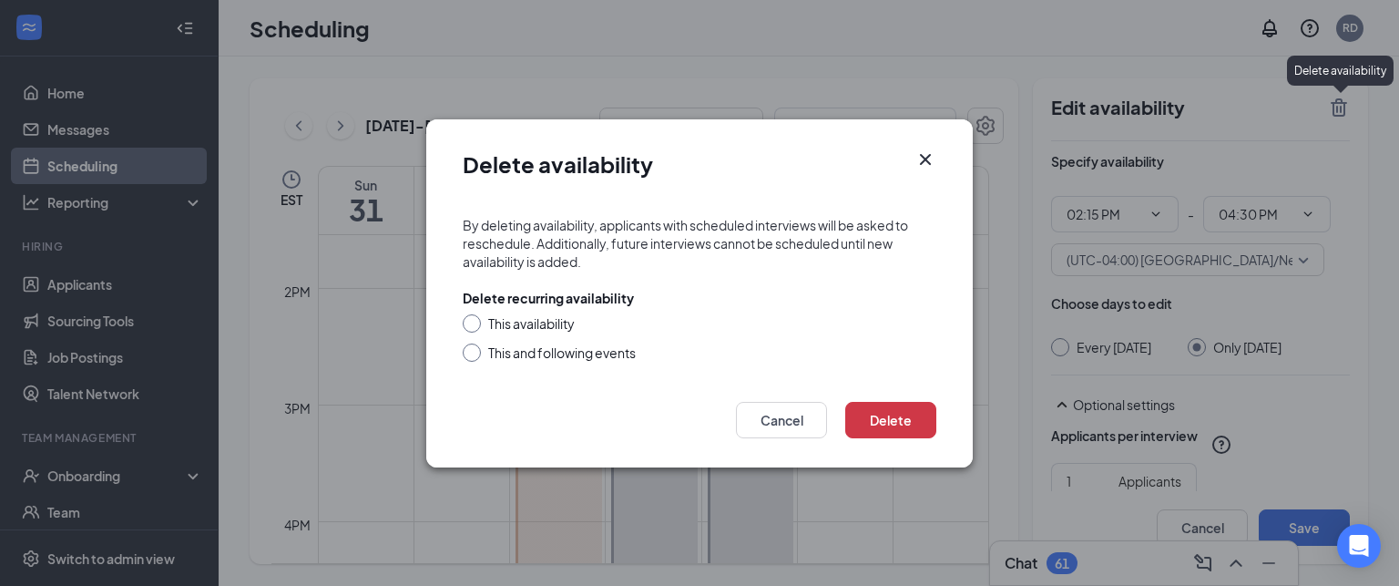
click at [473, 320] on input "This availability" at bounding box center [469, 320] width 13 height 13
radio input "true"
click at [907, 426] on button "Delete" at bounding box center [890, 420] width 91 height 36
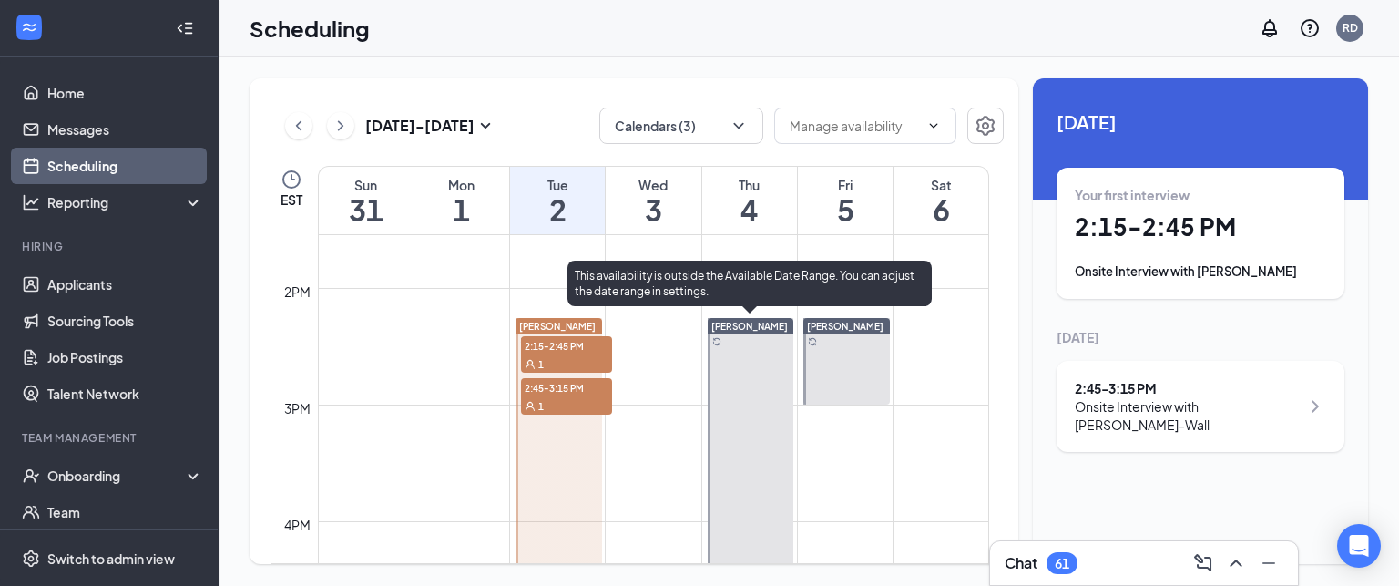
click at [729, 376] on div at bounding box center [751, 448] width 87 height 261
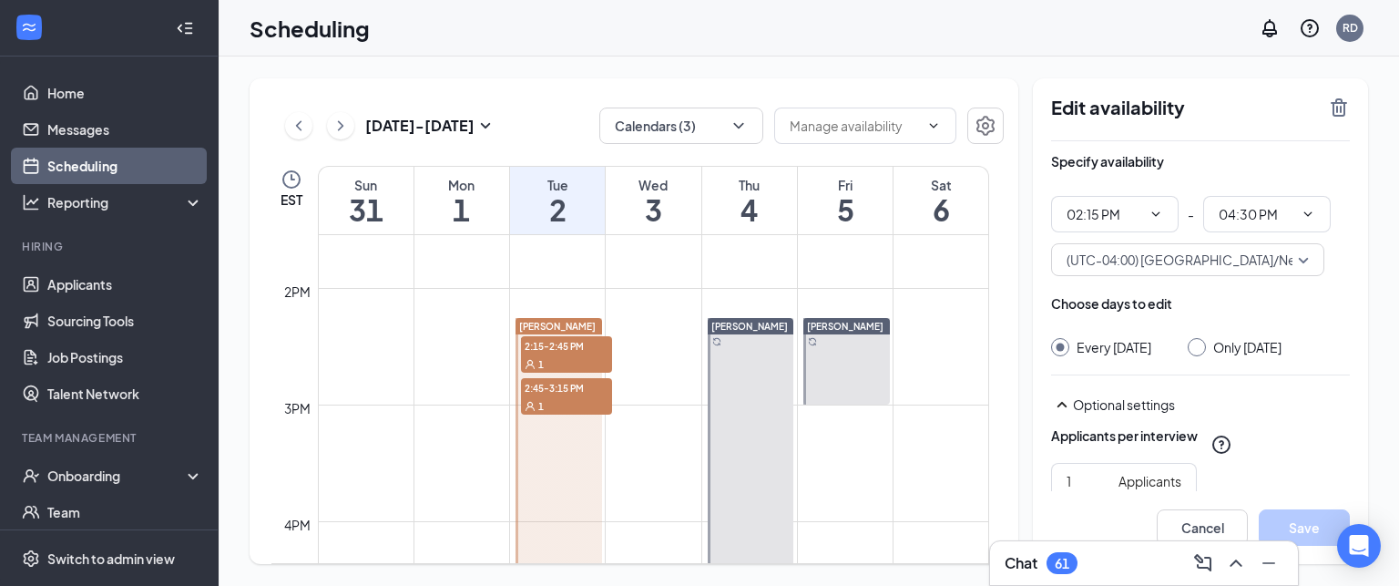
click at [1201, 346] on input "Only Thursday, Sep 4" at bounding box center [1194, 344] width 13 height 13
radio input "true"
radio input "false"
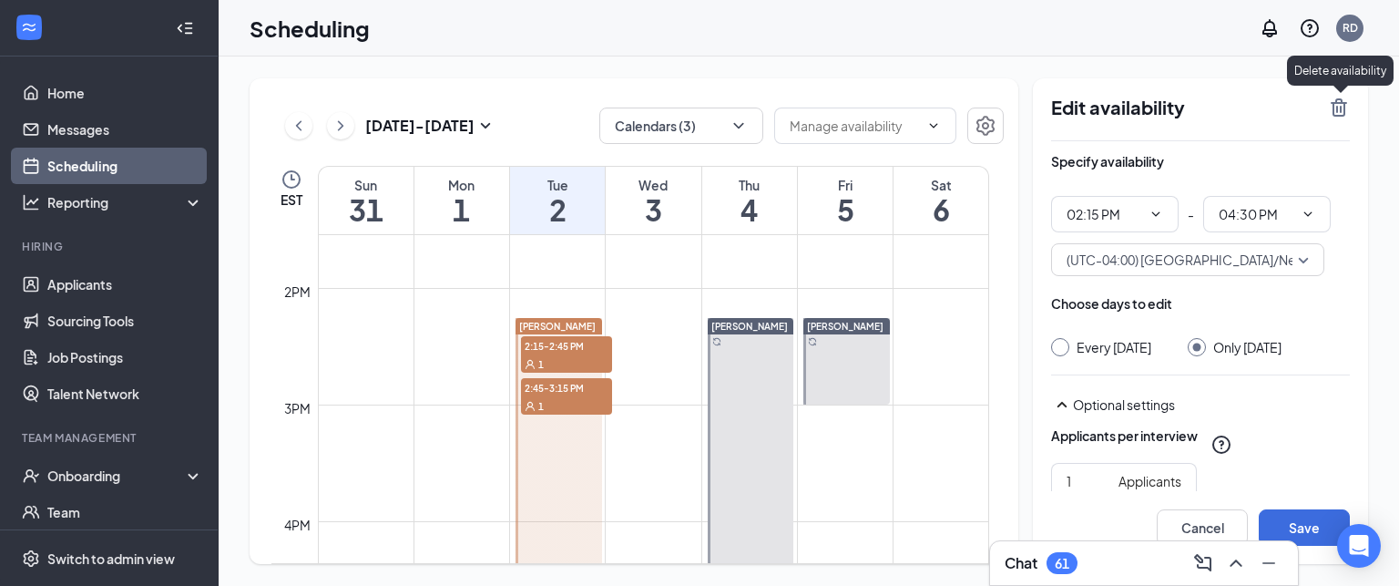
click at [1337, 101] on icon "TrashOutline" at bounding box center [1339, 107] width 16 height 18
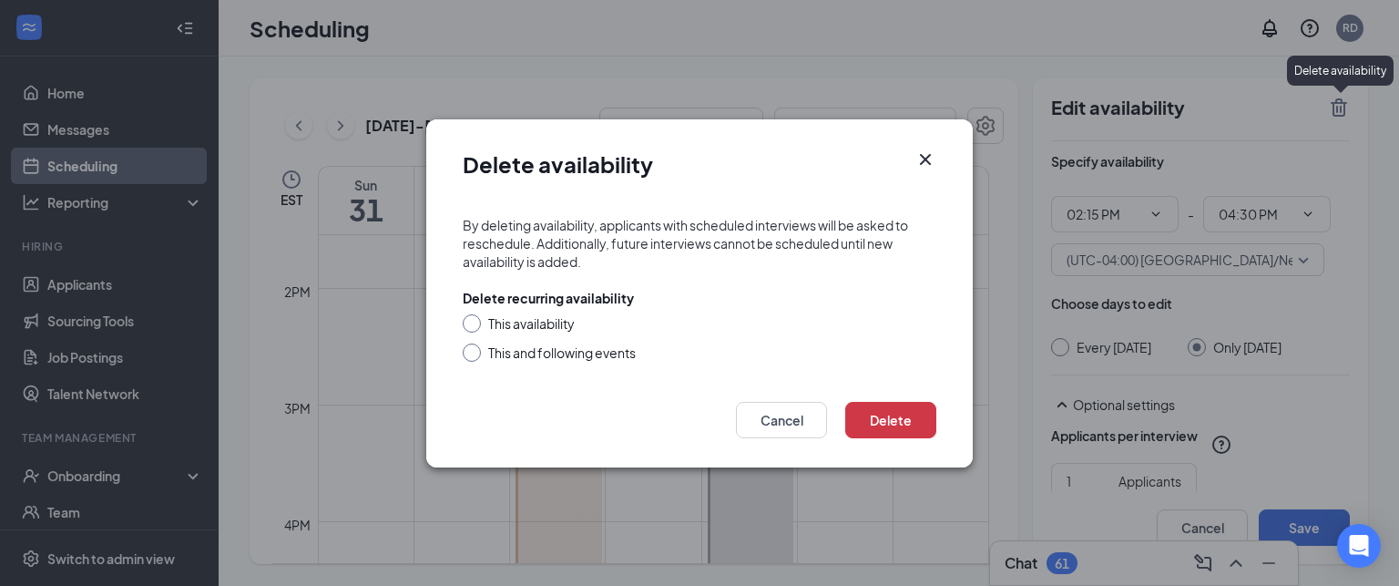
click at [474, 323] on input "This availability" at bounding box center [469, 320] width 13 height 13
radio input "true"
click at [877, 428] on button "Delete" at bounding box center [890, 420] width 91 height 36
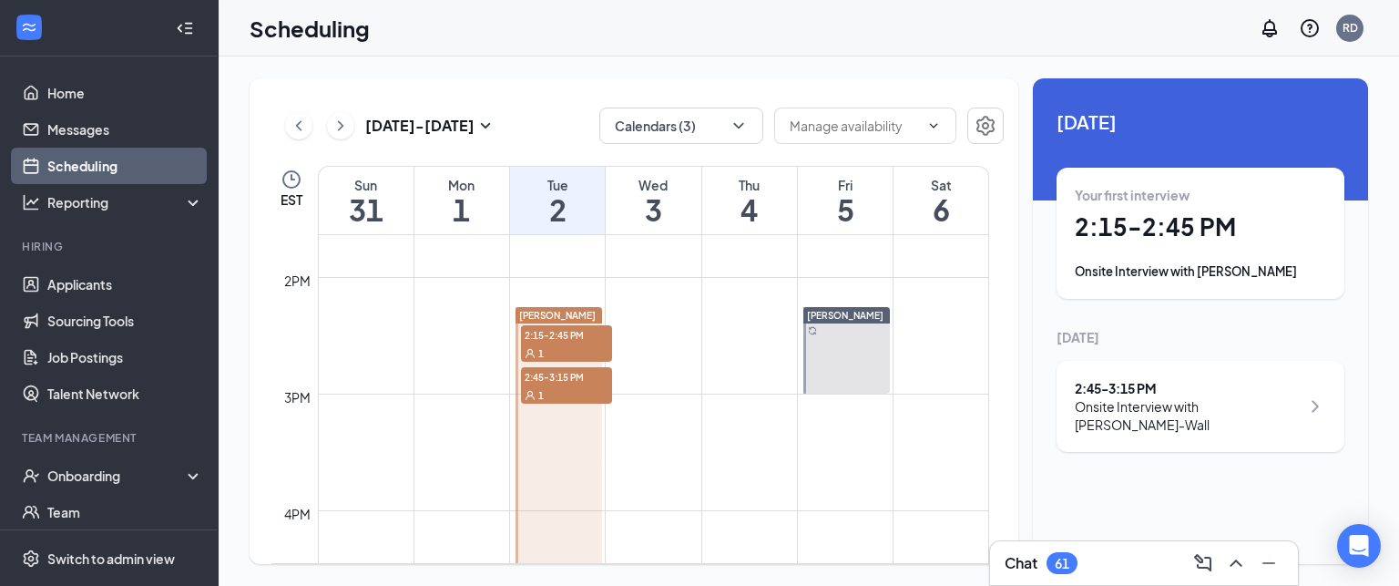
scroll to position [1629, 0]
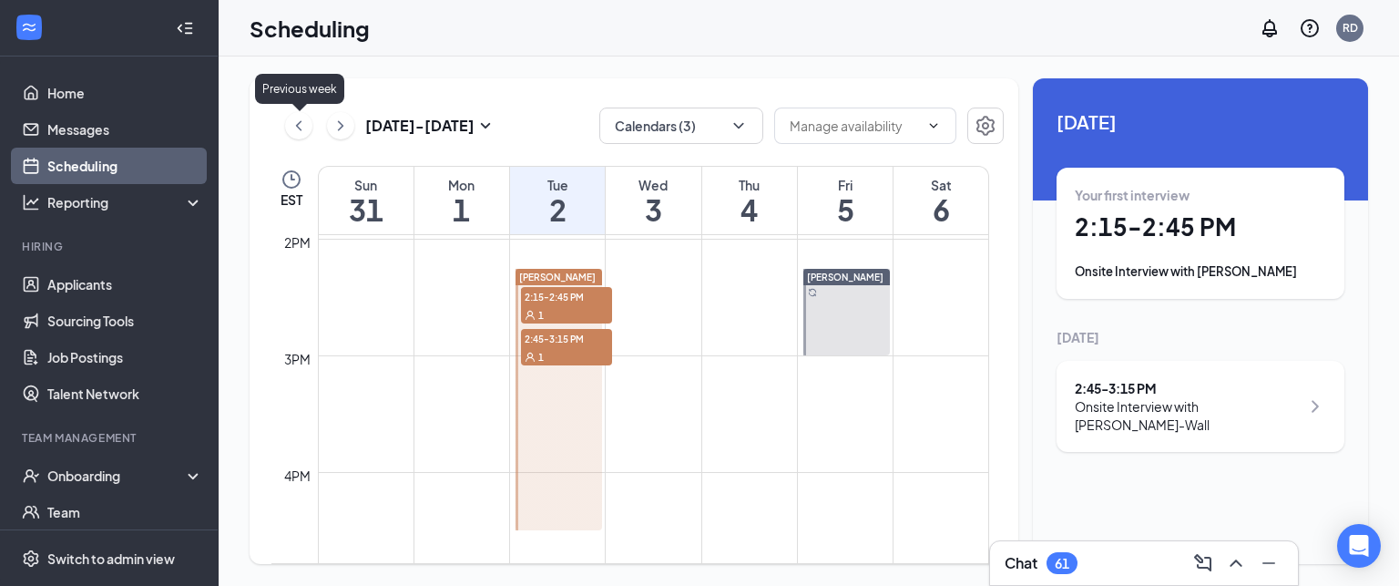
click at [291, 128] on icon "ChevronLeft" at bounding box center [299, 126] width 18 height 22
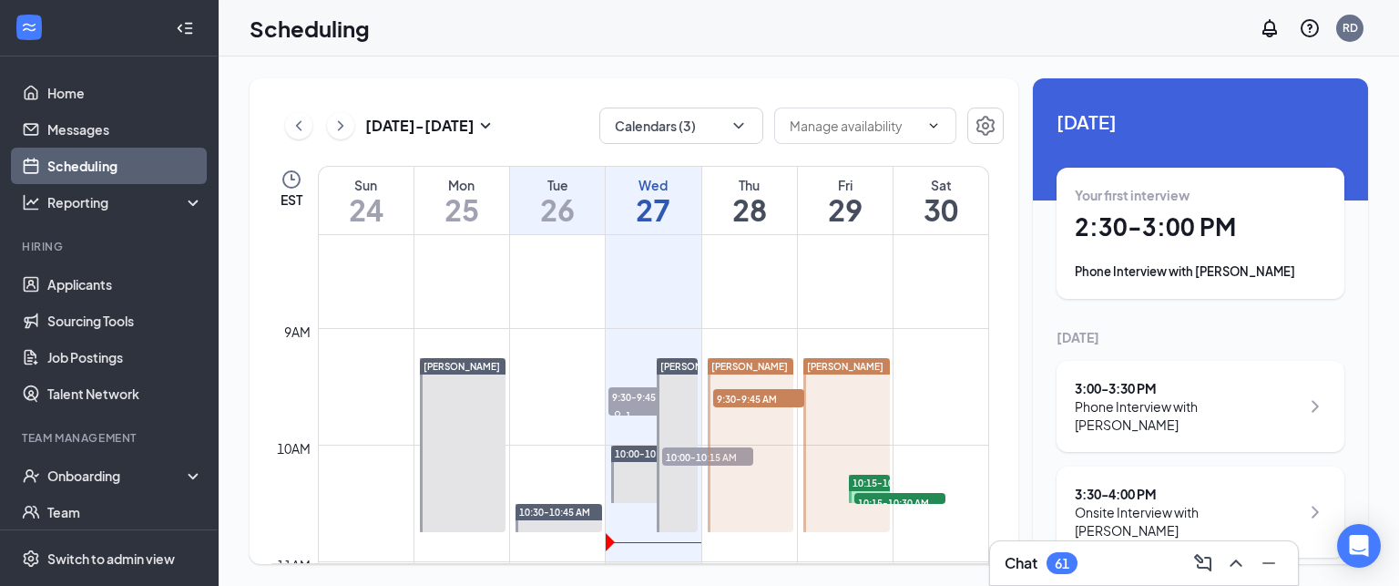
click at [668, 194] on h1 "27" at bounding box center [653, 209] width 95 height 31
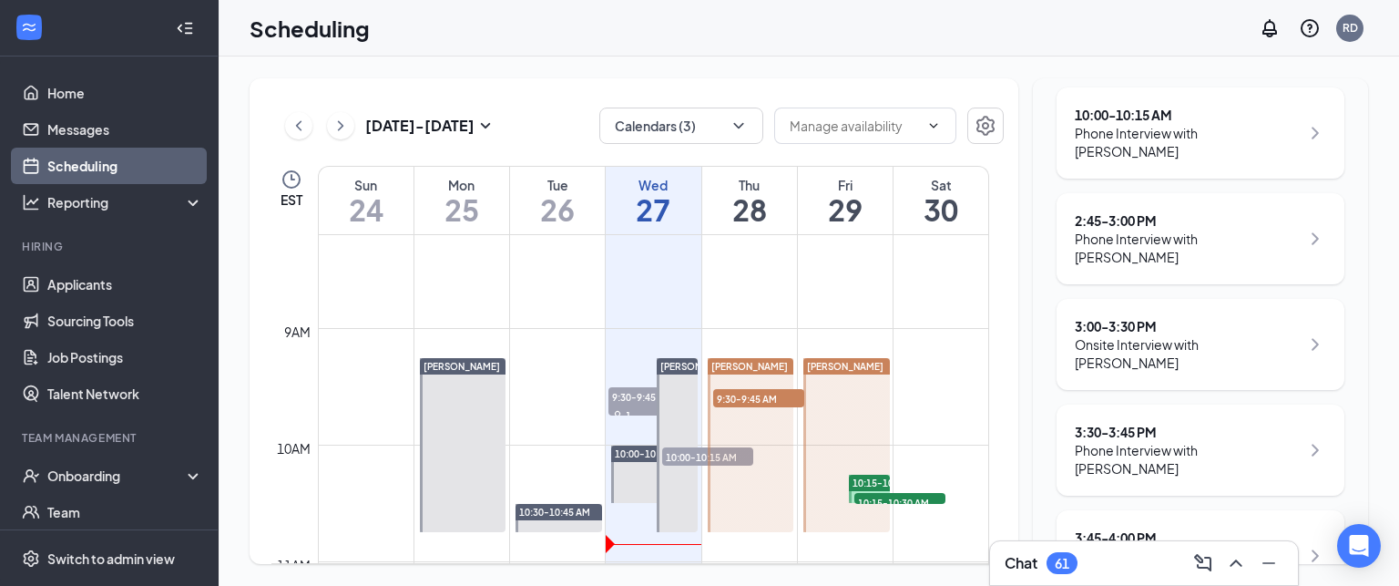
scroll to position [408, 0]
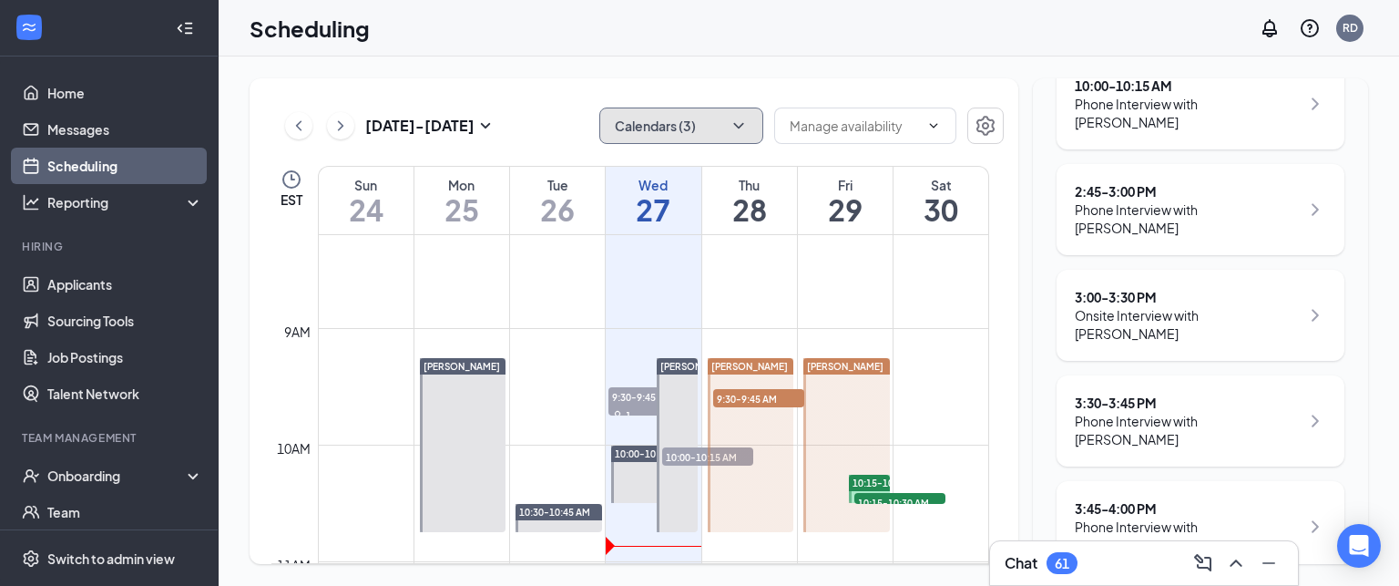
click at [620, 126] on button "Calendars (3)" at bounding box center [681, 126] width 164 height 36
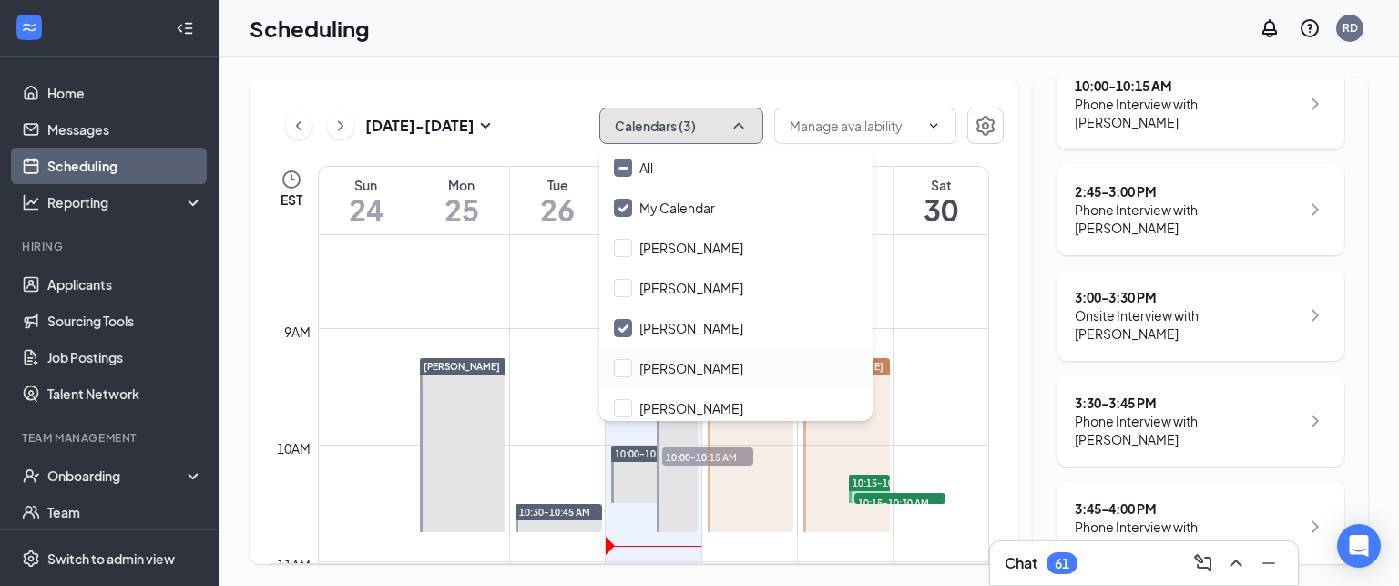
scroll to position [87, 0]
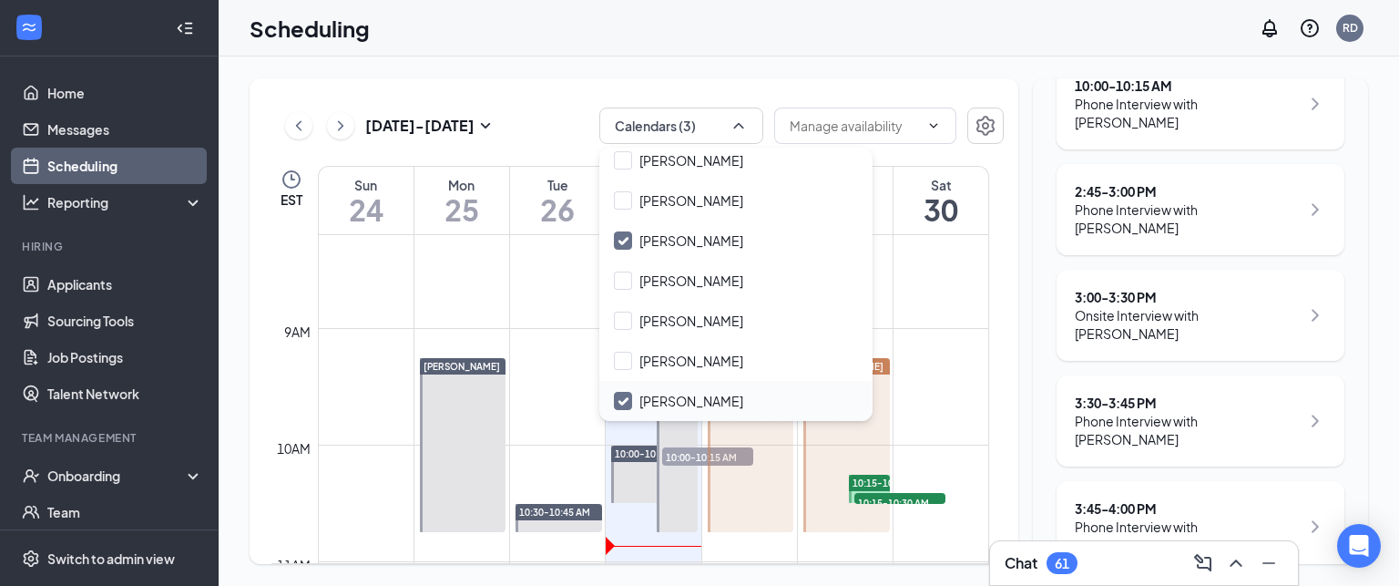
click at [620, 405] on input "[PERSON_NAME]" at bounding box center [678, 401] width 129 height 18
checkbox input "false"
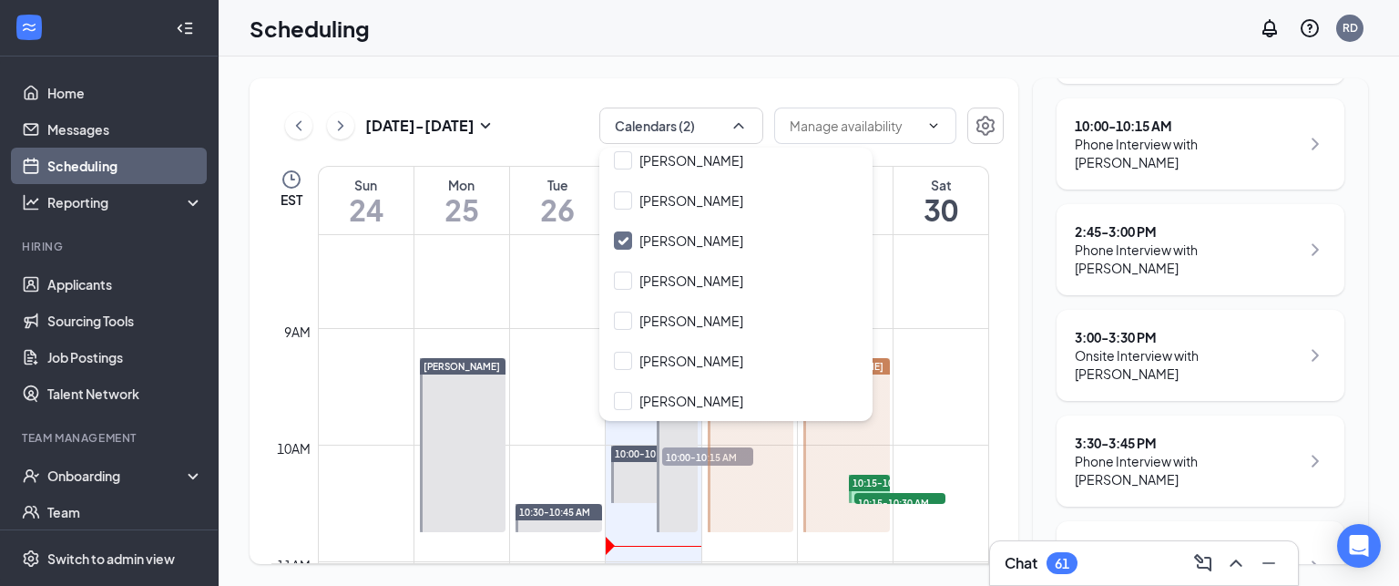
scroll to position [408, 0]
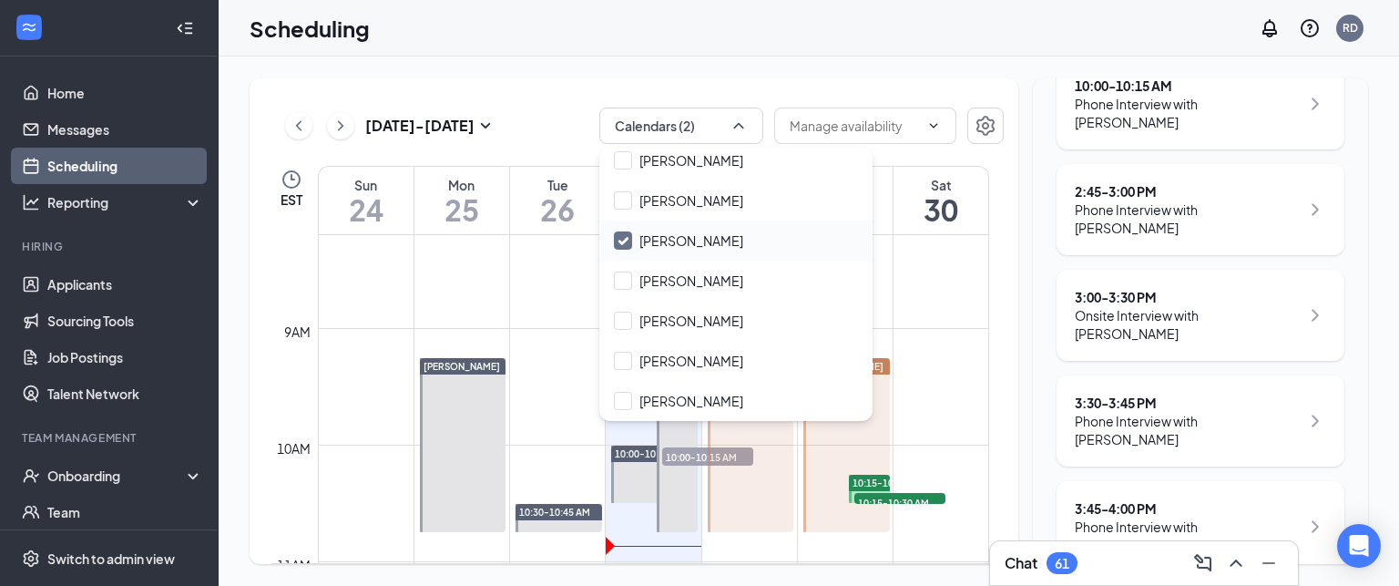
click at [630, 240] on input "[PERSON_NAME]" at bounding box center [678, 240] width 129 height 18
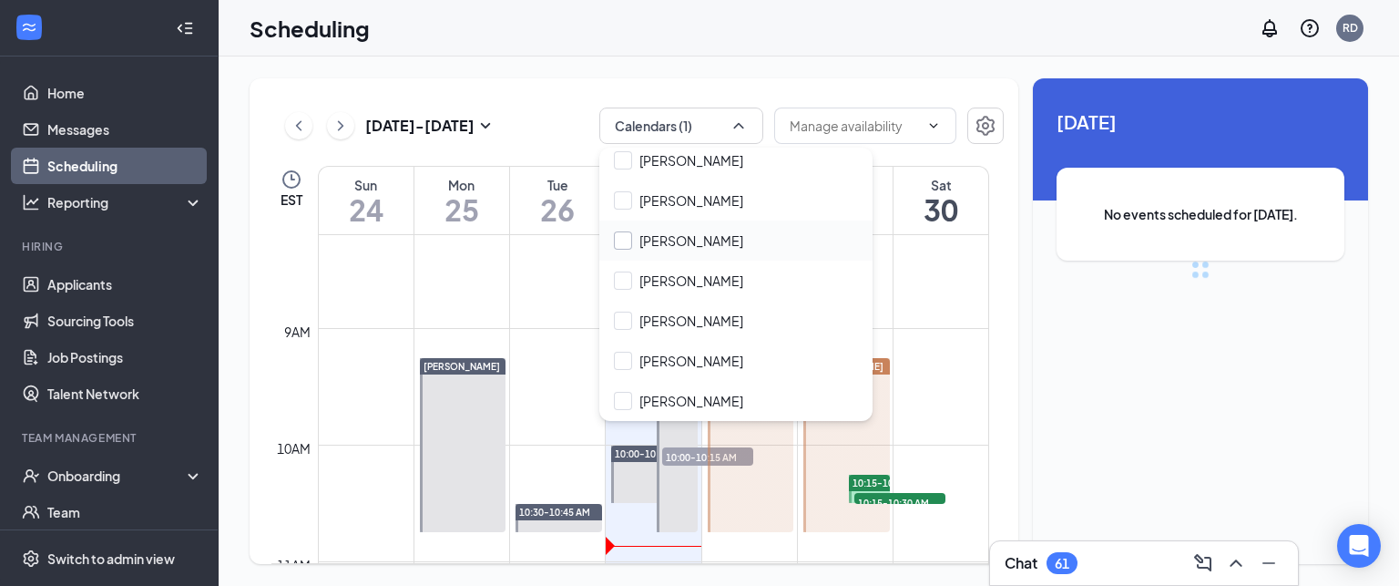
checkbox input "false"
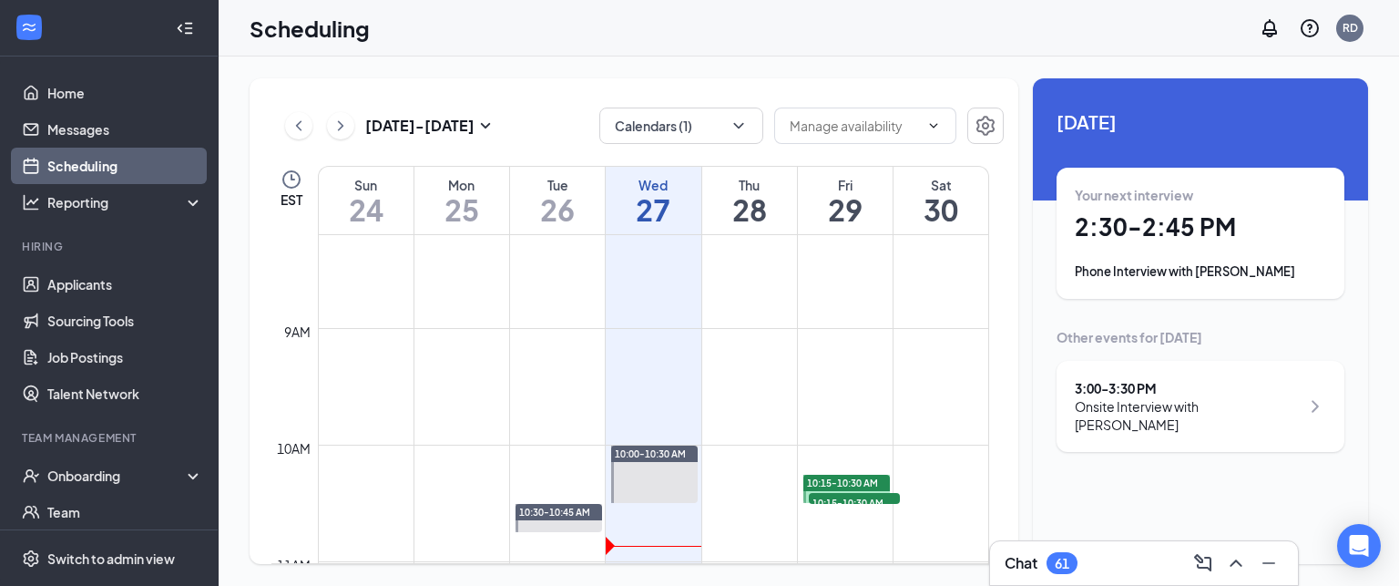
click at [497, 33] on div "Scheduling RD" at bounding box center [809, 28] width 1181 height 56
click at [335, 129] on icon "ChevronRight" at bounding box center [341, 126] width 18 height 22
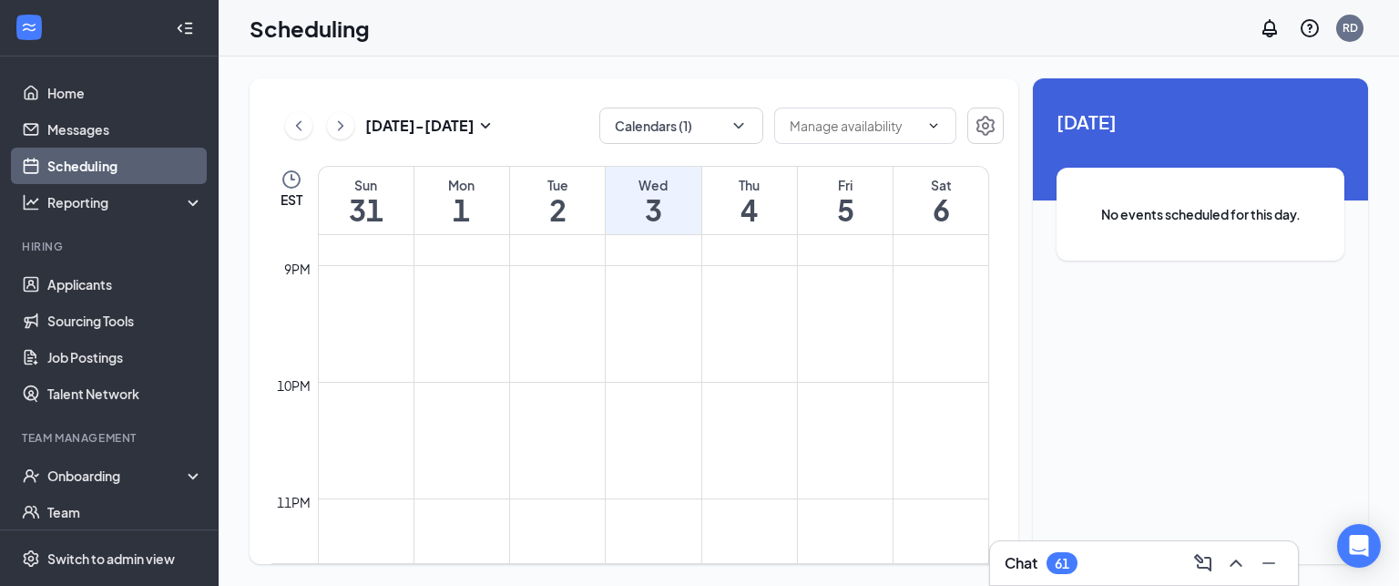
scroll to position [2470, 0]
click at [624, 138] on button "Calendars (1)" at bounding box center [681, 126] width 164 height 36
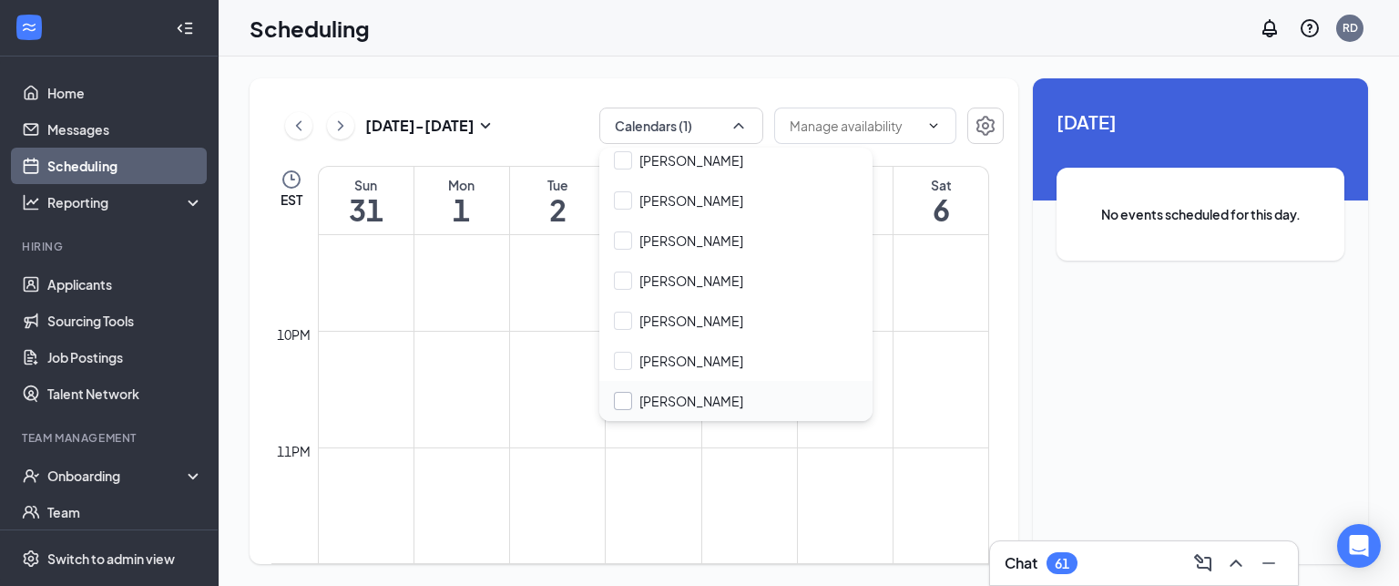
click at [654, 392] on input "[PERSON_NAME]" at bounding box center [678, 401] width 129 height 18
checkbox input "true"
click at [625, 248] on input "[PERSON_NAME]" at bounding box center [678, 240] width 129 height 18
checkbox input "true"
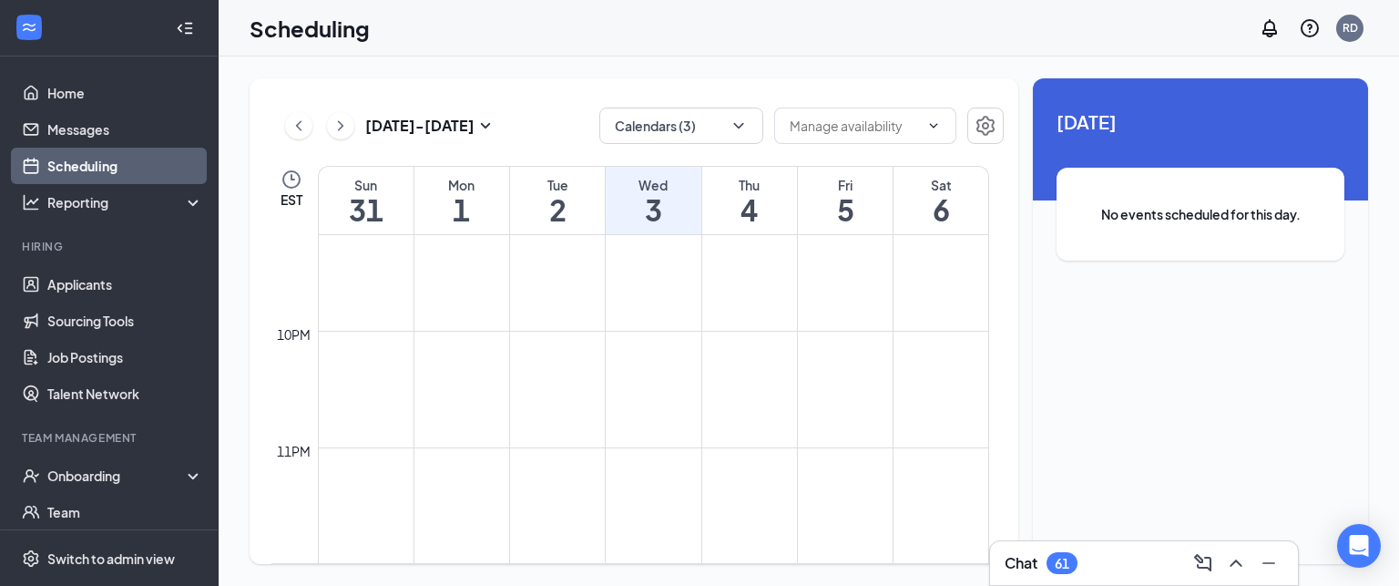
click at [542, 73] on div "Aug 31 - Sep 6 Calendars (3) EST Sun 31 Mon 1 Tue 2 Wed 3 Thu 4 Fri 5 Sat 6 12a…" at bounding box center [809, 320] width 1181 height 529
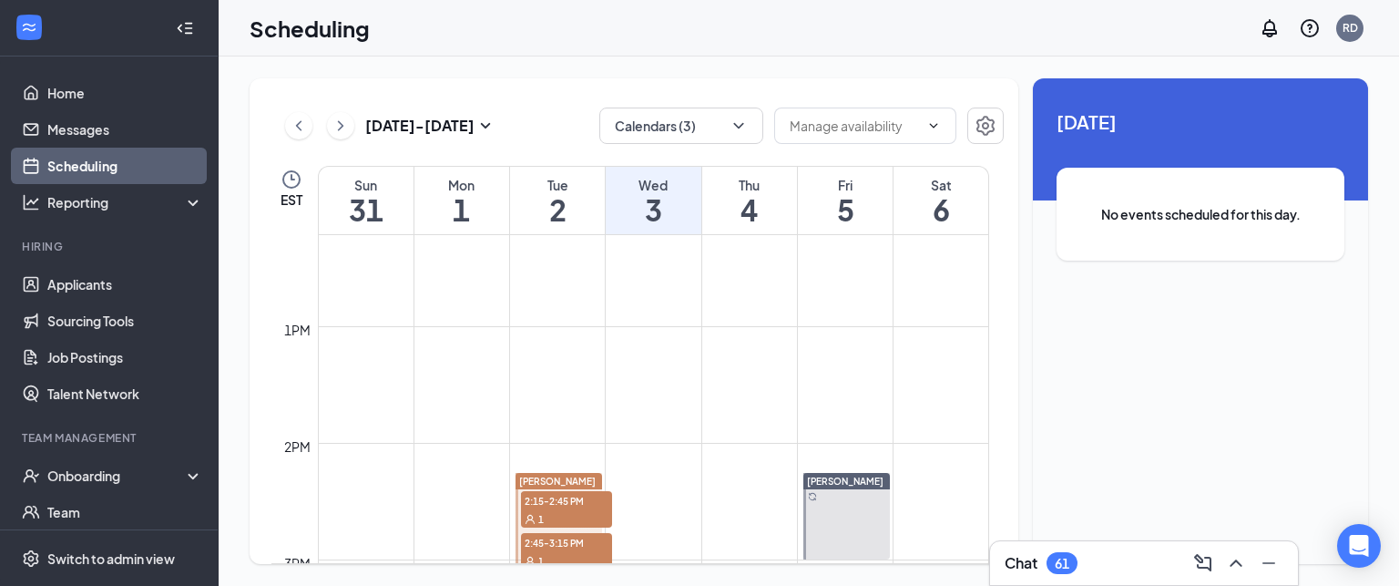
scroll to position [1471, 0]
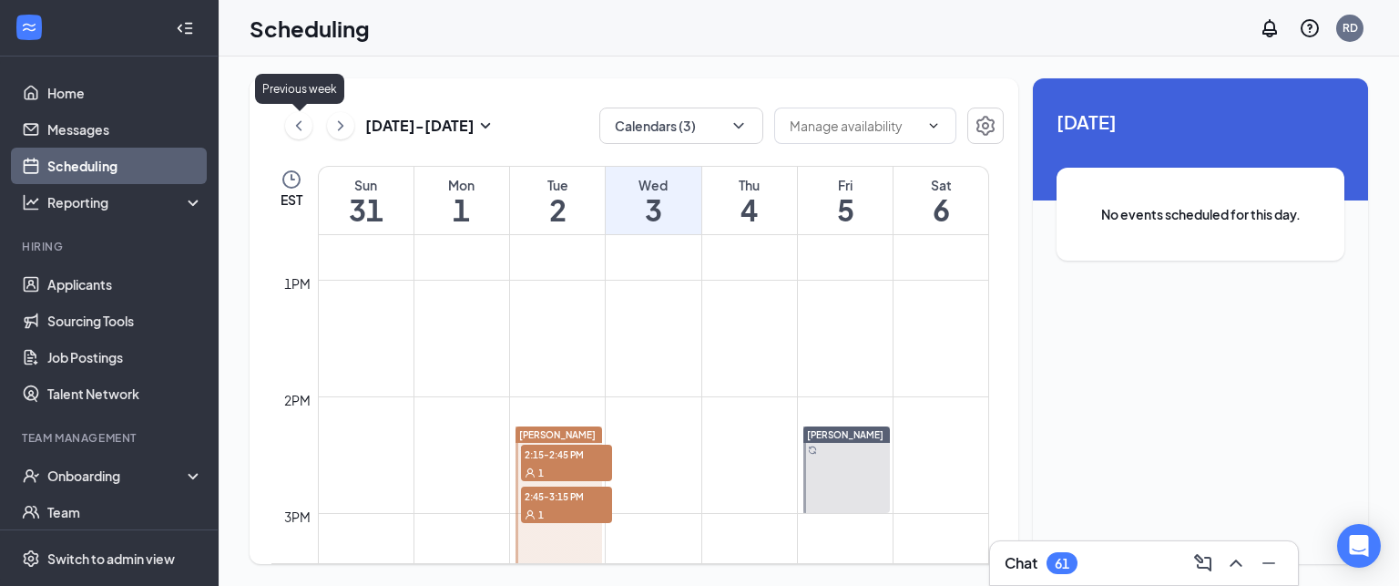
click at [302, 129] on icon "ChevronLeft" at bounding box center [299, 126] width 18 height 22
